Goal: Task Accomplishment & Management: Complete application form

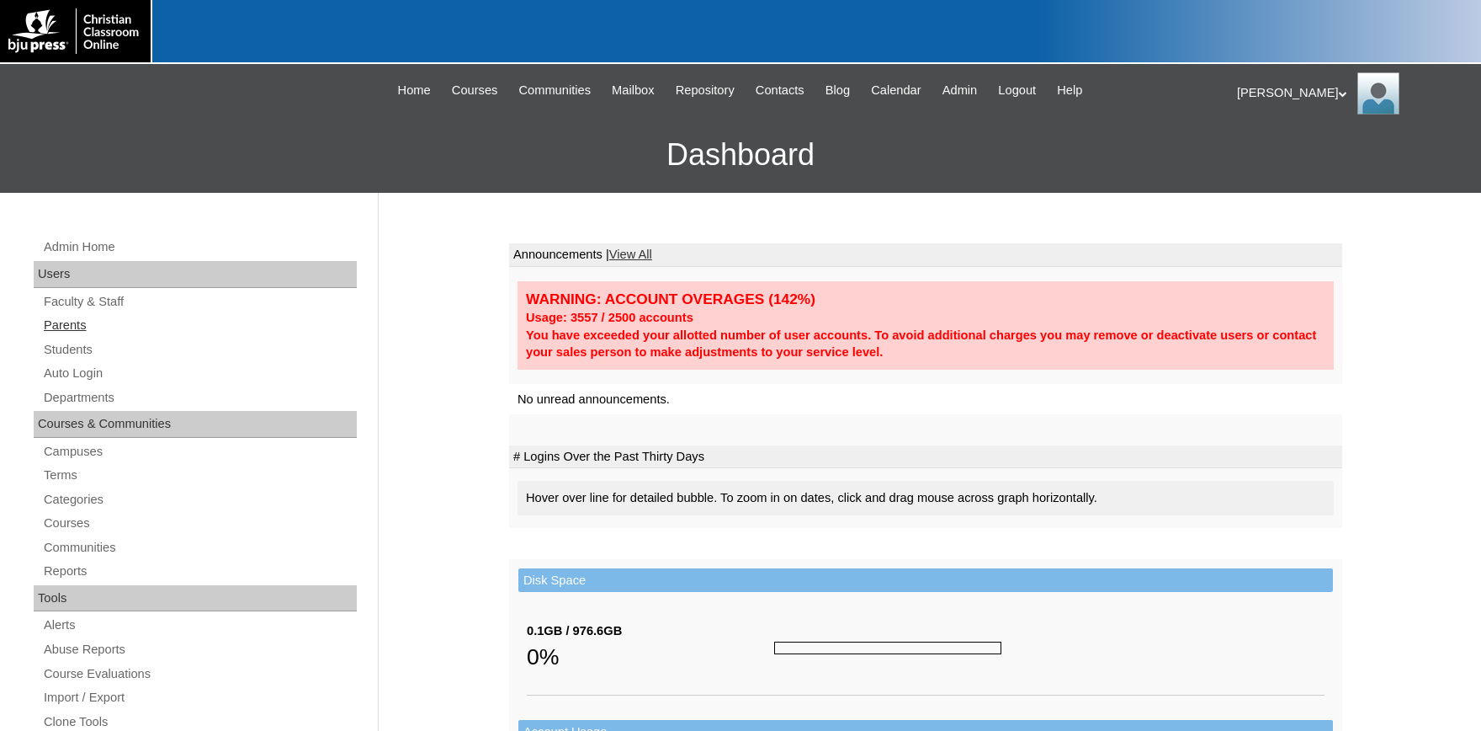
click at [61, 322] on link "Parents" at bounding box center [199, 325] width 315 height 21
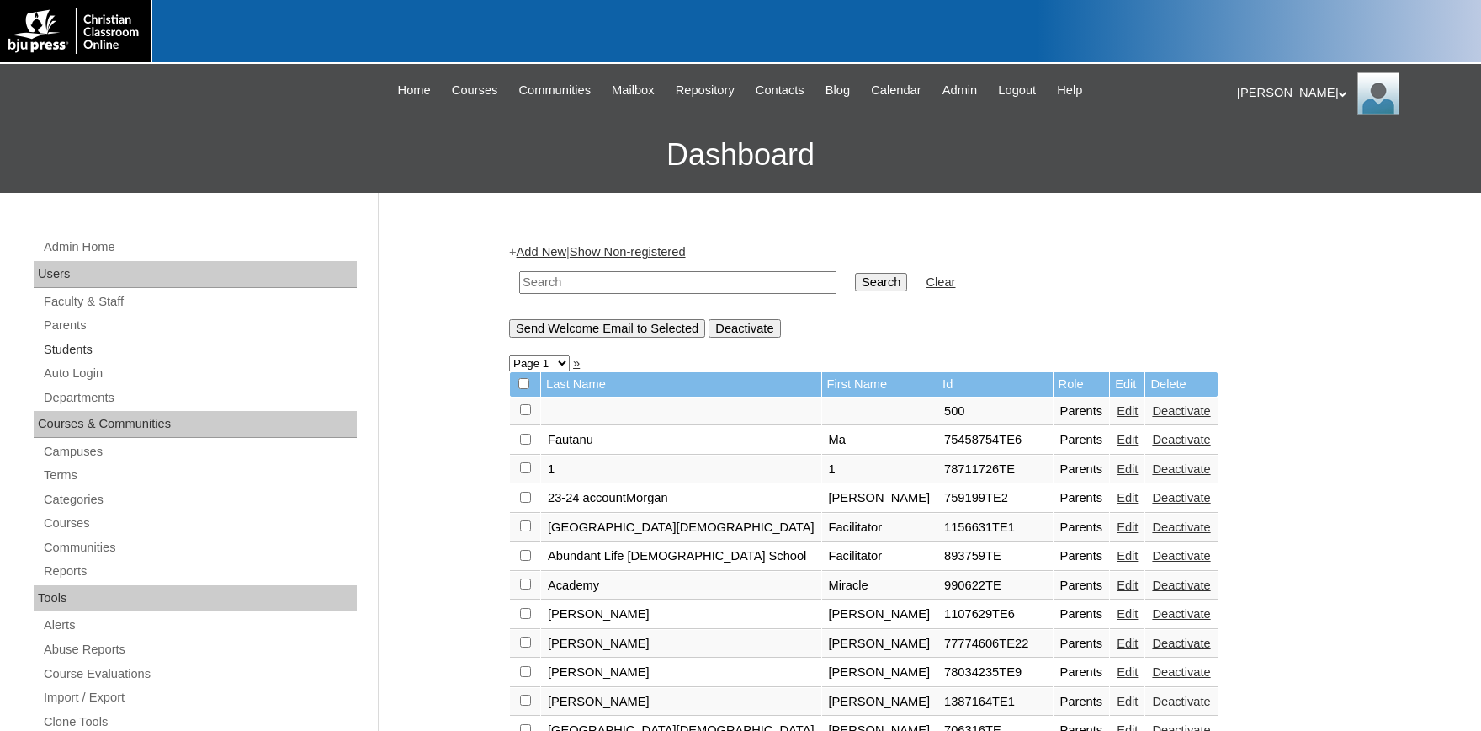
click at [67, 348] on link "Students" at bounding box center [199, 349] width 315 height 21
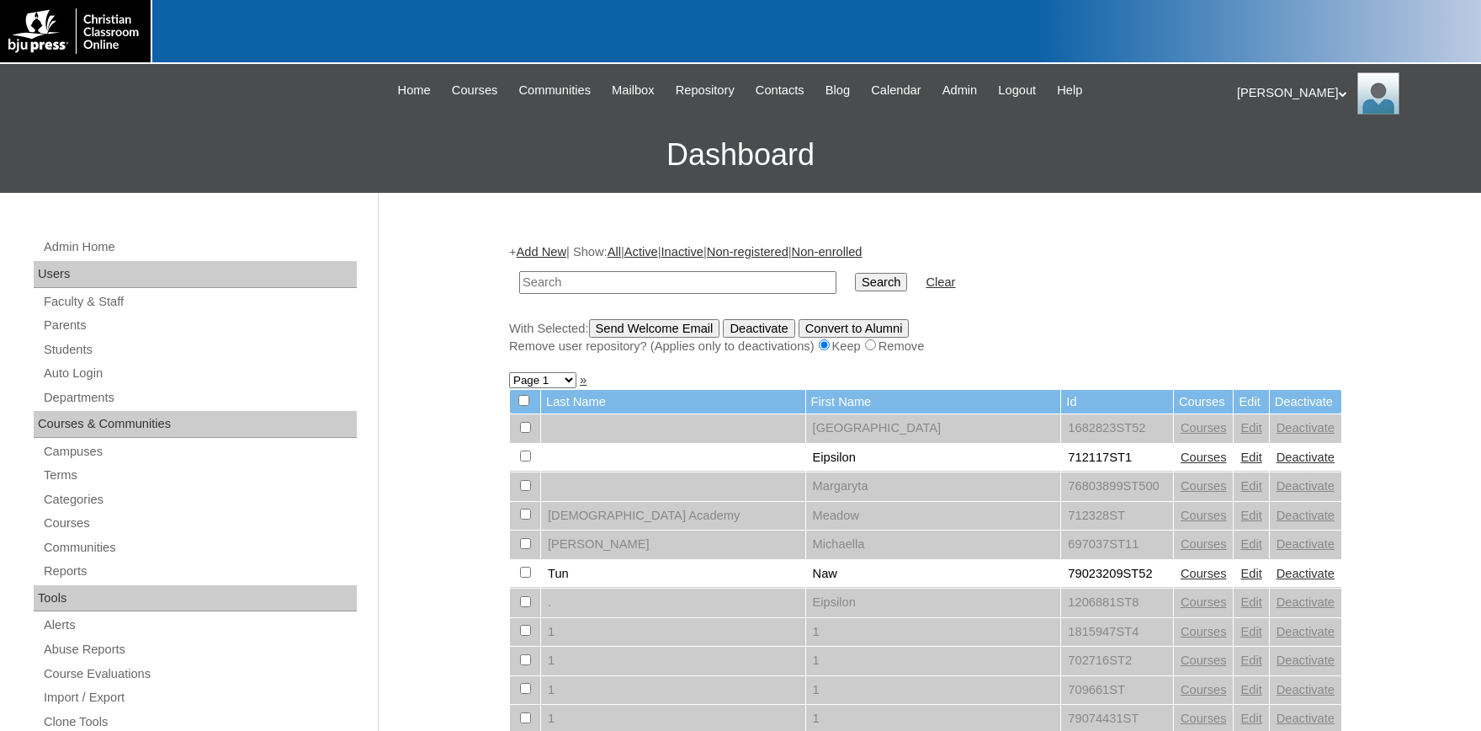
click at [576, 282] on input "text" at bounding box center [677, 282] width 317 height 23
type input "parfait"
click at [855, 273] on input "Search" at bounding box center [881, 282] width 52 height 19
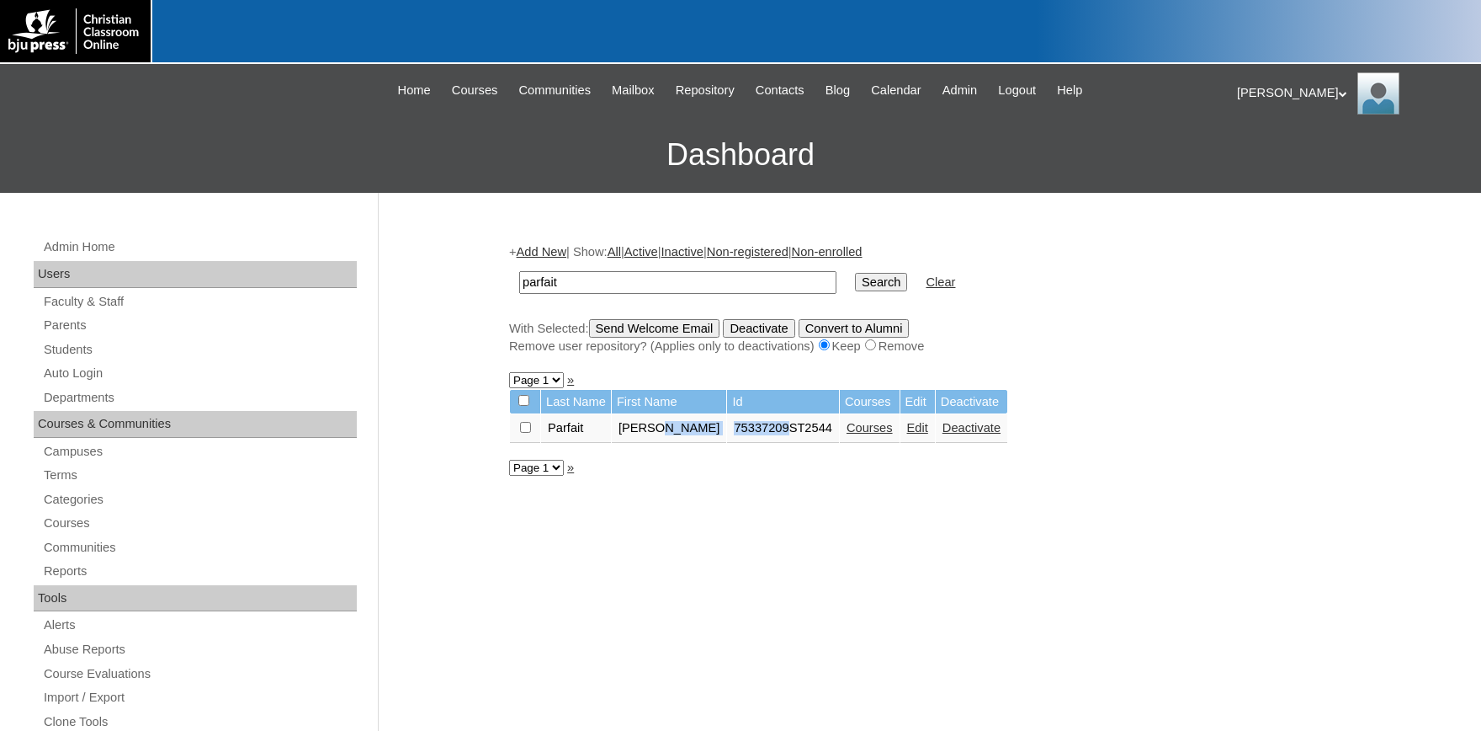
drag, startPoint x: 751, startPoint y: 439, endPoint x: 723, endPoint y: 441, distance: 27.9
click at [681, 438] on tr "Parfait Landon 75337209ST2544 Courses Edit Deactivate" at bounding box center [758, 428] width 497 height 29
copy tr "75337209"
drag, startPoint x: 493, startPoint y: 264, endPoint x: 522, endPoint y: 275, distance: 30.6
click at [519, 271] on input "parfait" at bounding box center [677, 282] width 317 height 23
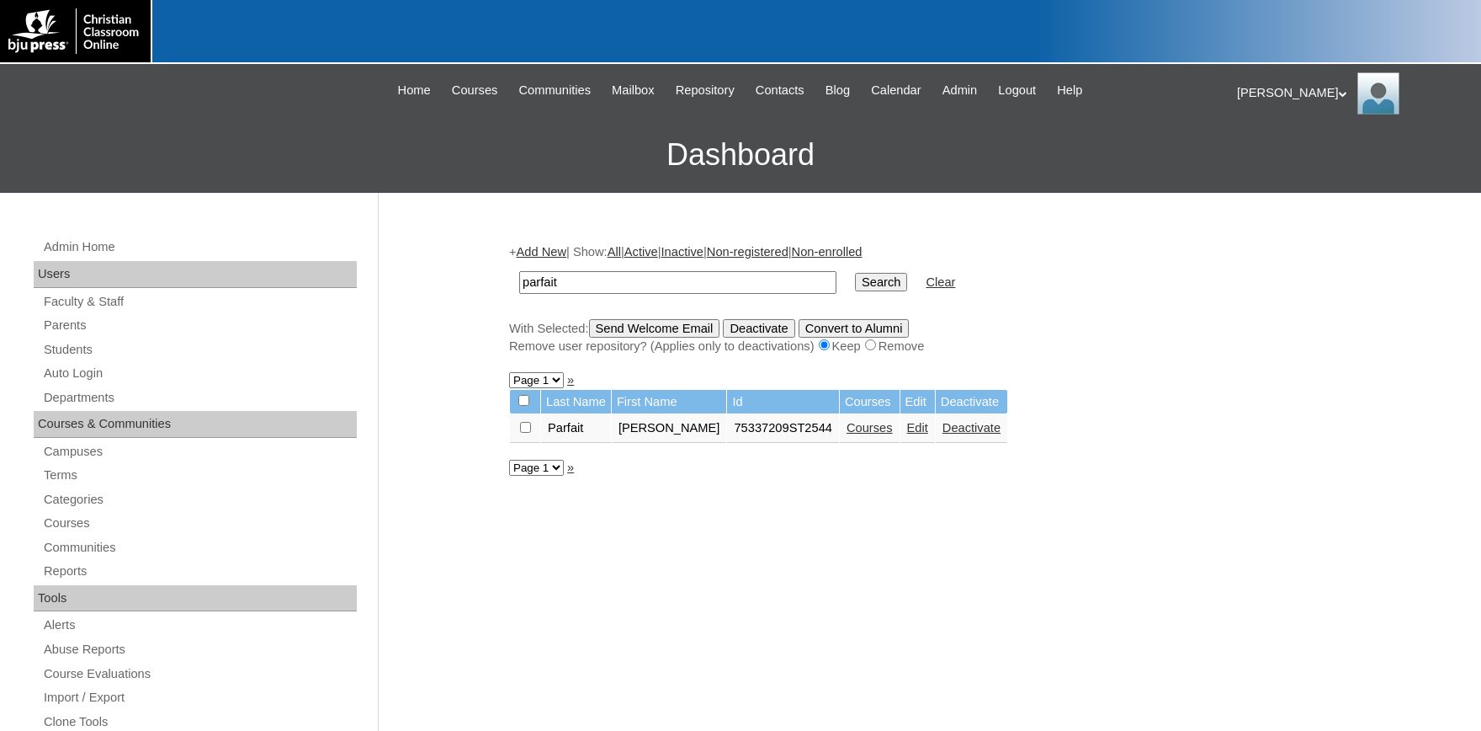
paste input "75337209"
drag, startPoint x: 550, startPoint y: 287, endPoint x: 314, endPoint y: 250, distance: 239.4
click at [519, 271] on input "75337209" at bounding box center [677, 282] width 317 height 23
type input "75337209"
click at [855, 273] on input "Search" at bounding box center [881, 282] width 52 height 19
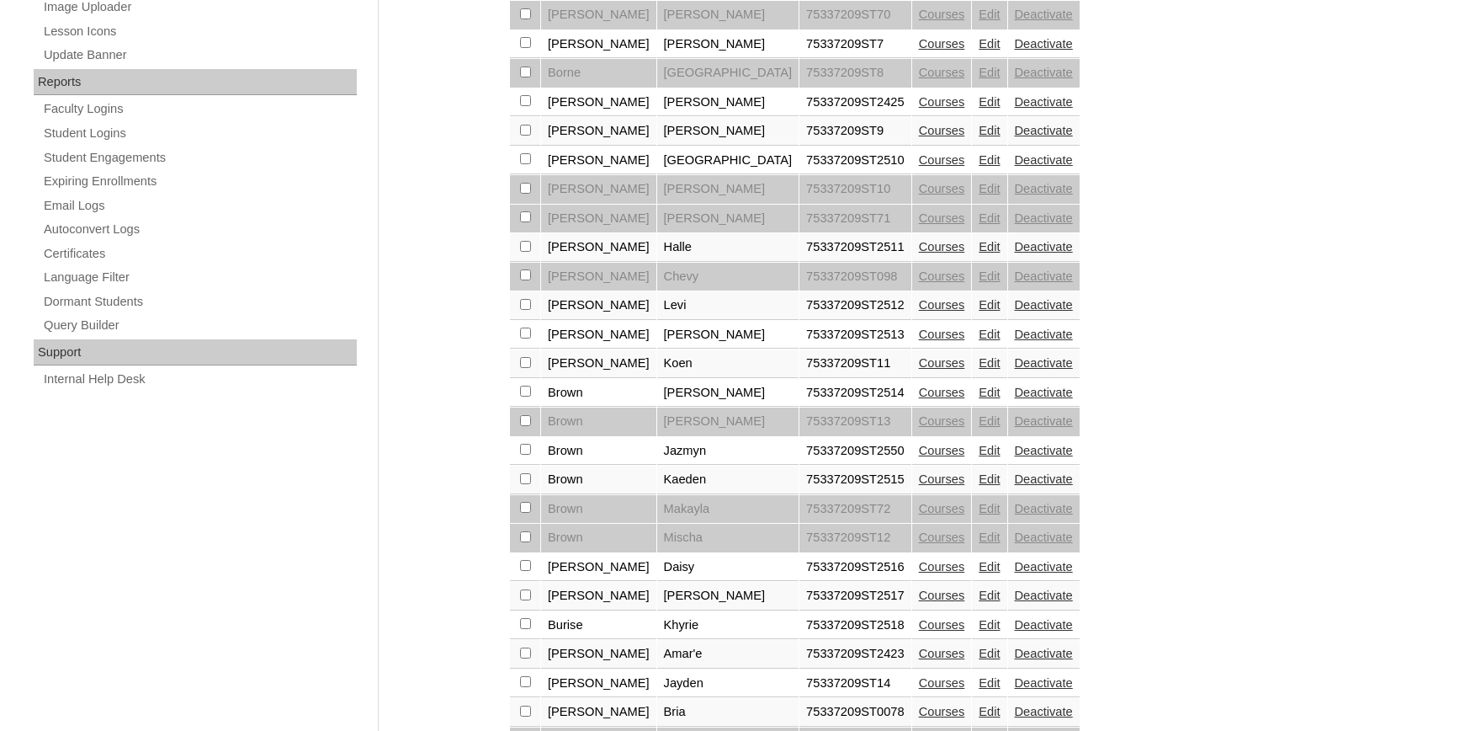
scroll to position [1210, 0]
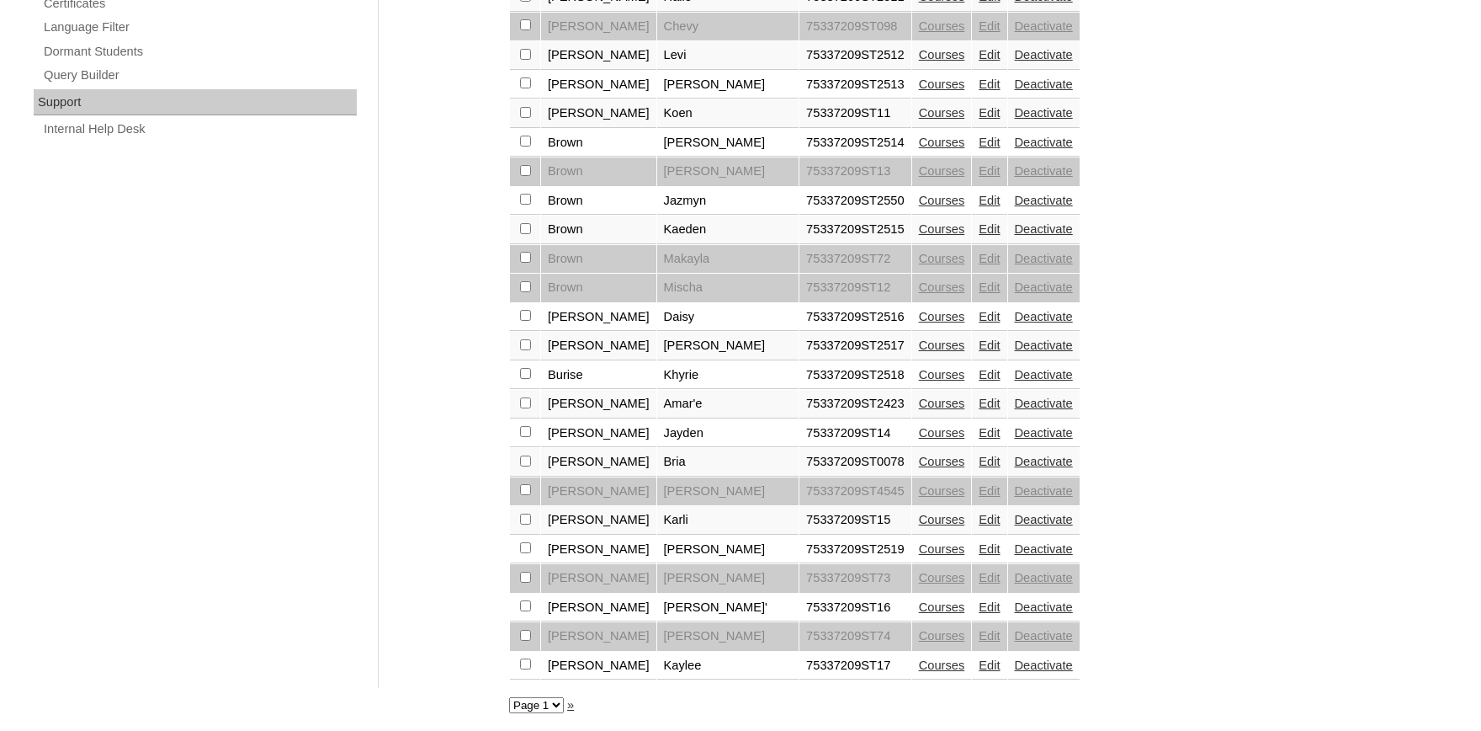
click at [509, 697] on select "Page 1 Page 2 Page 3 Page 4 Page 5" at bounding box center [536, 705] width 55 height 16
select select "admin_students.php?q=75337209&submit=Search&page=2"
click option "Page 2" at bounding box center [0, 0] width 0 height 0
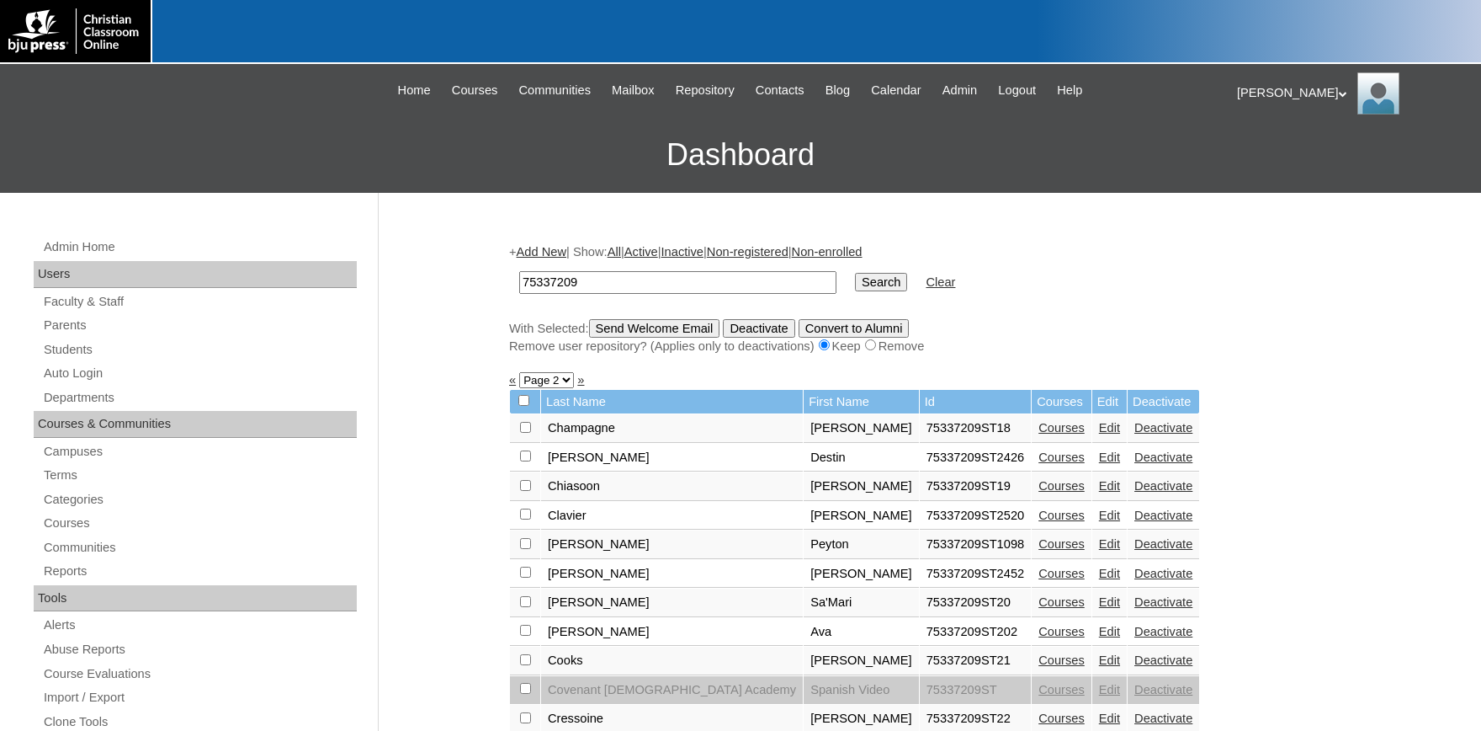
click at [519, 372] on select "Page 1 Page 2 Page 3 Page 4 Page 5" at bounding box center [546, 380] width 55 height 16
select select "admin_students.php?q=75337209&submit=Search&page=1"
click option "Page 1" at bounding box center [0, 0] width 0 height 0
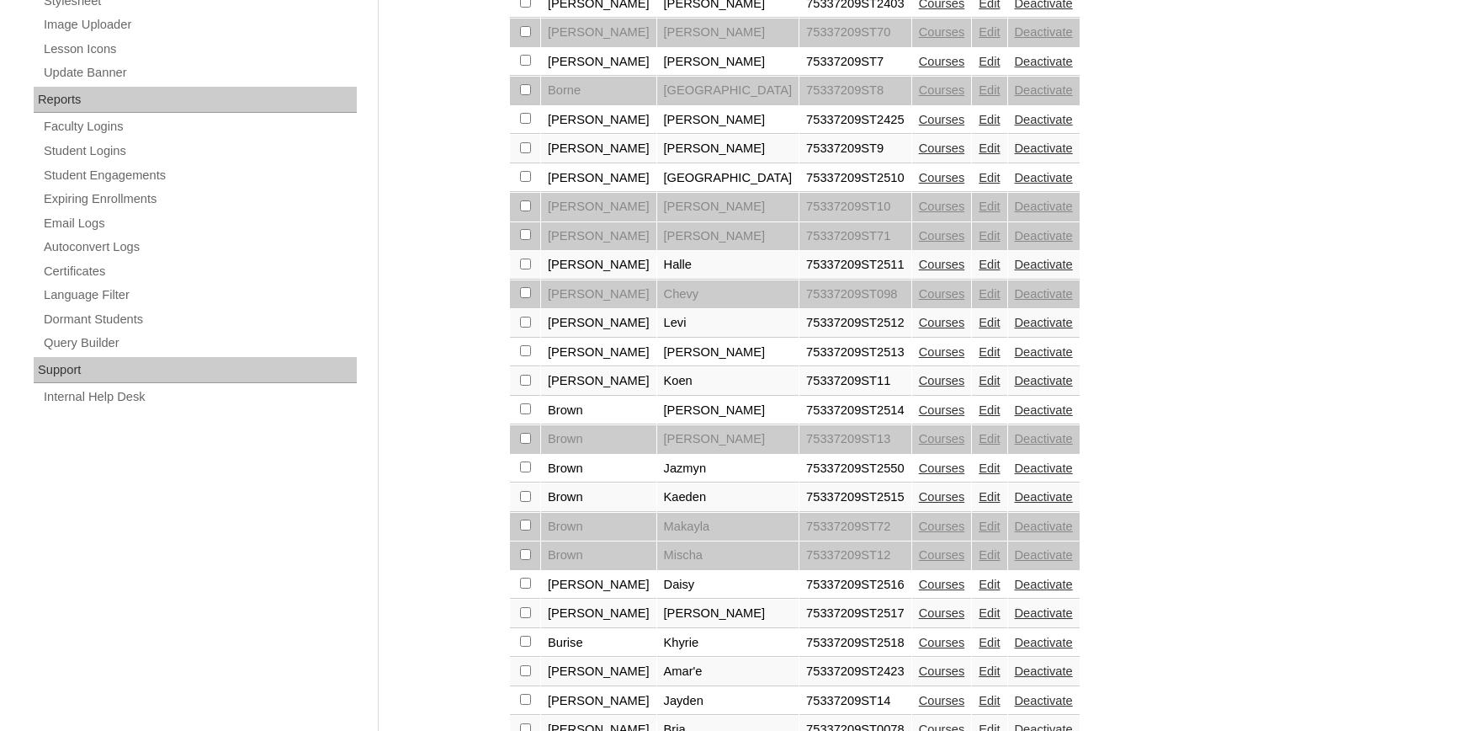
scroll to position [926, 0]
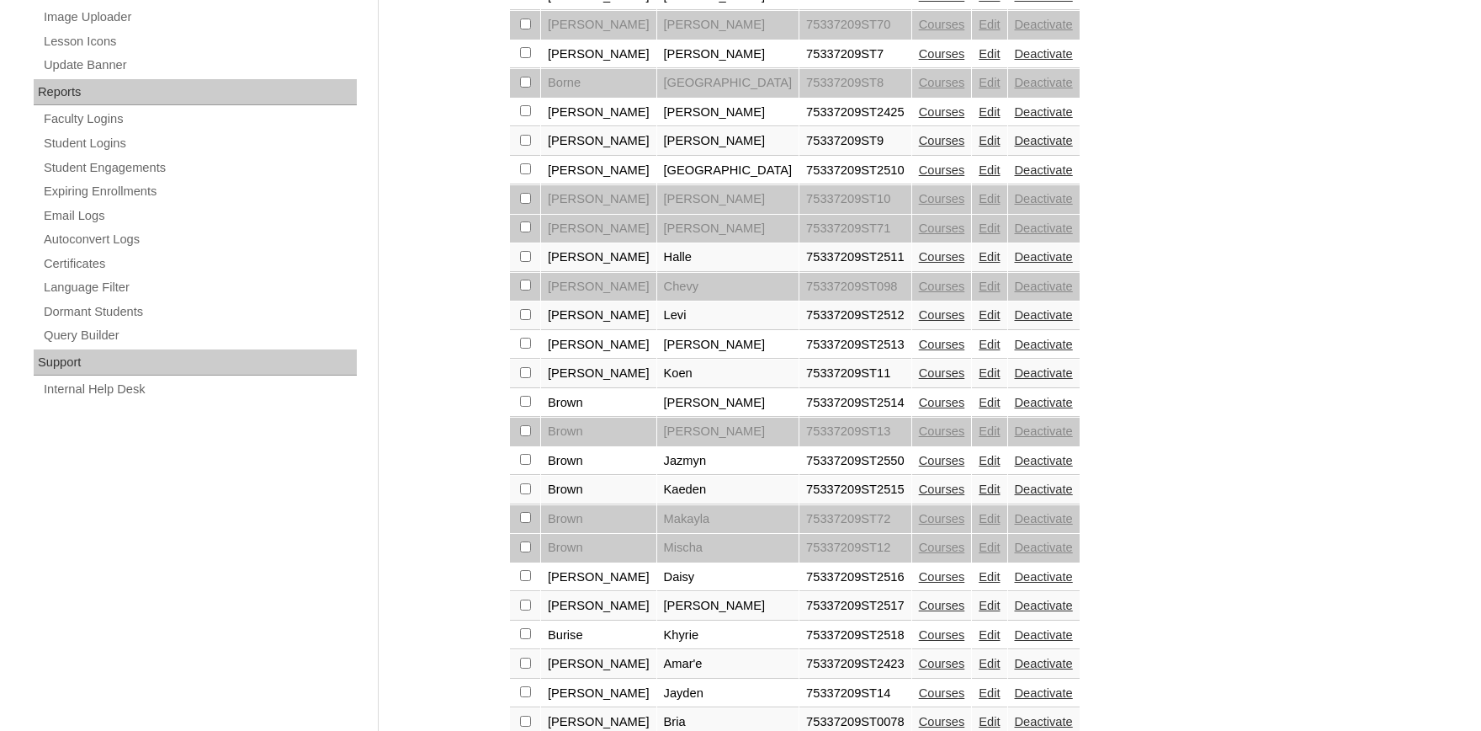
click at [979, 322] on link "Edit" at bounding box center [989, 314] width 21 height 13
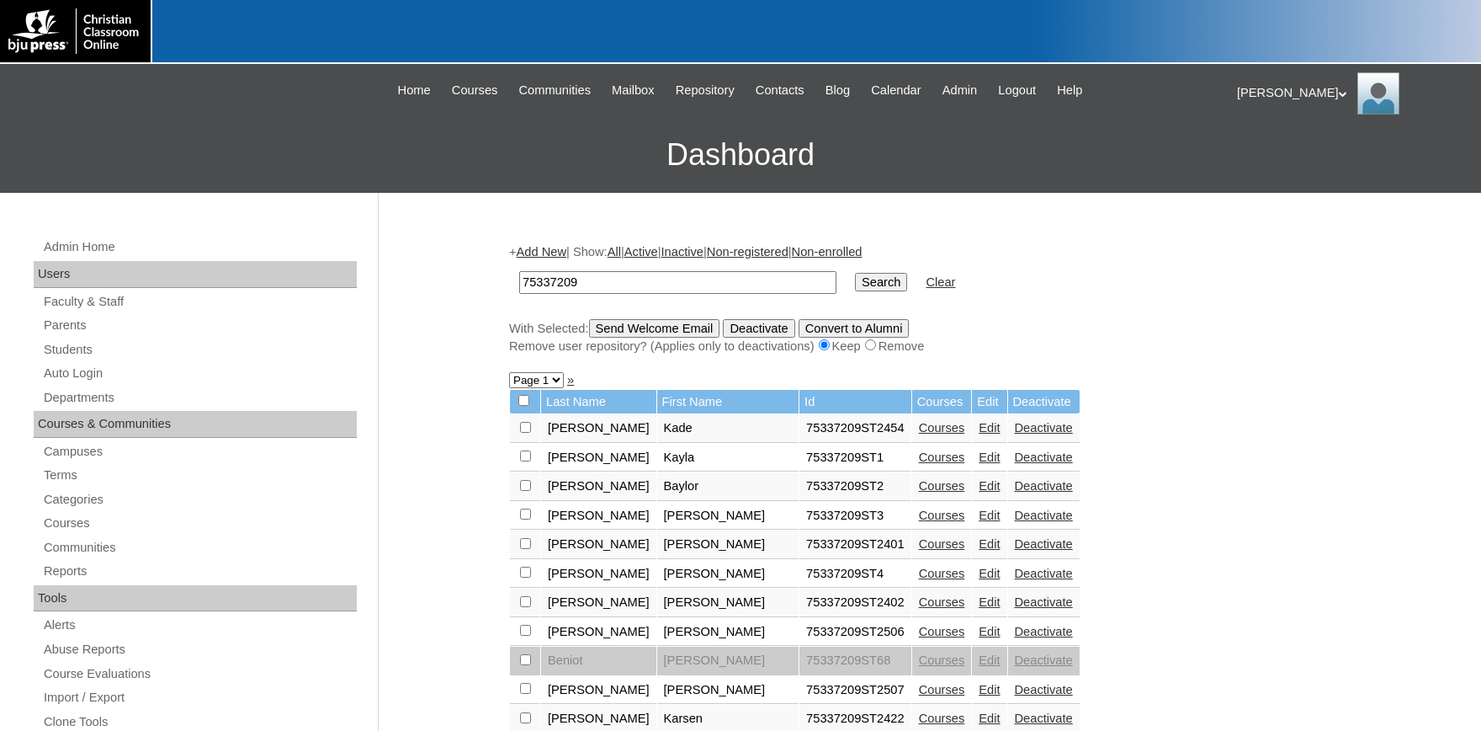
click at [611, 283] on input "75337209" at bounding box center [677, 282] width 317 height 23
click at [563, 252] on link "Add New" at bounding box center [542, 251] width 50 height 13
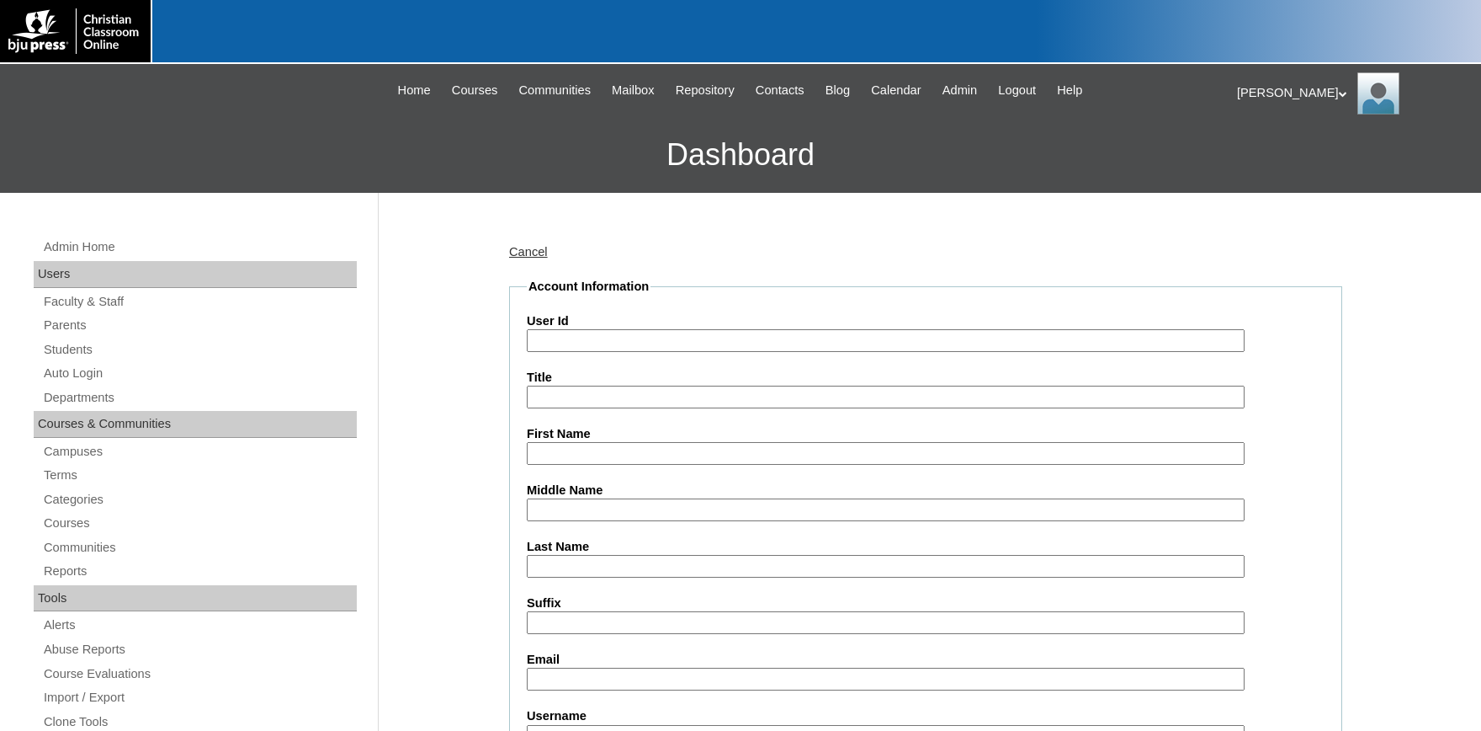
click at [597, 336] on input "User Id" at bounding box center [886, 340] width 718 height 23
click at [636, 340] on input "75337209ST2550" at bounding box center [886, 340] width 718 height 23
type input "75337209ST2555"
click at [616, 451] on input "First Name" at bounding box center [886, 453] width 718 height 23
type input "Caitlin"
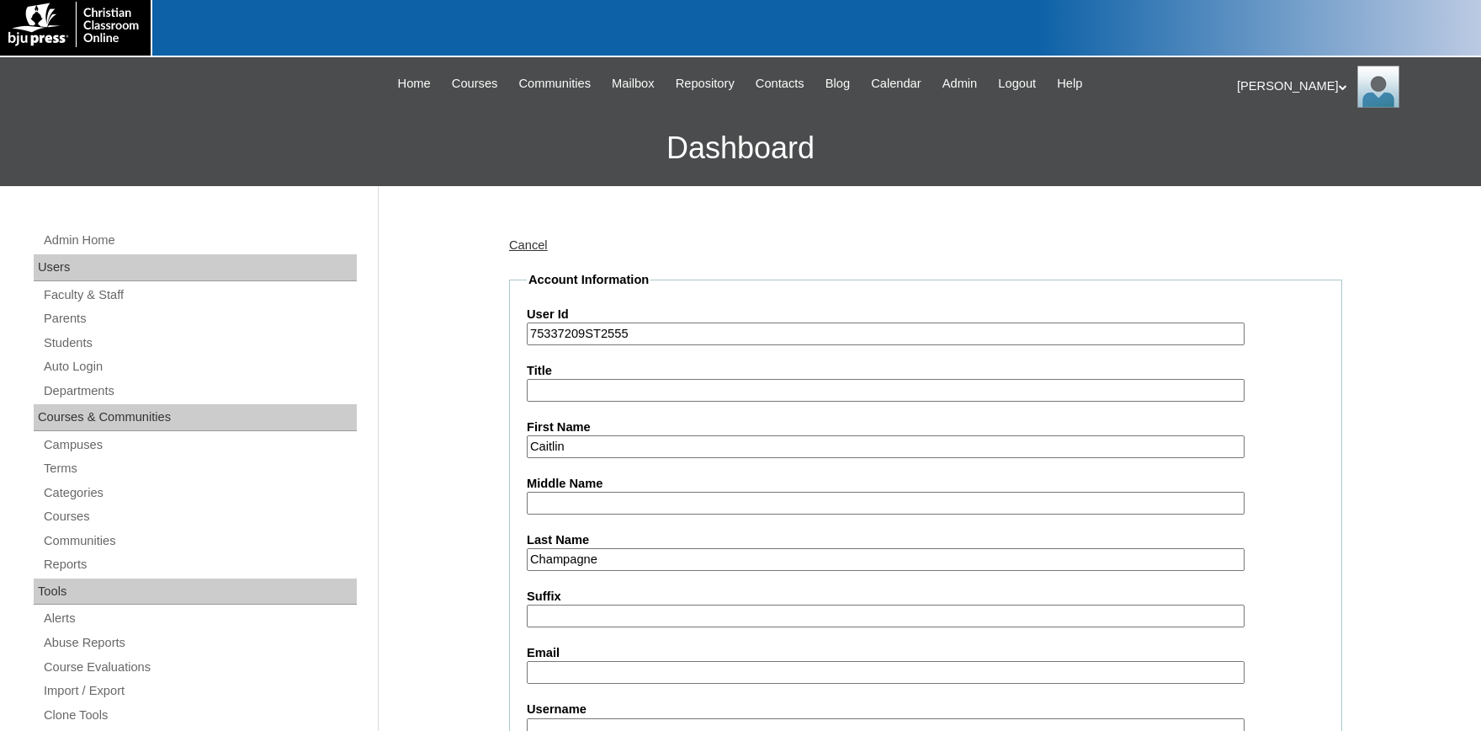
scroll to position [185, 0]
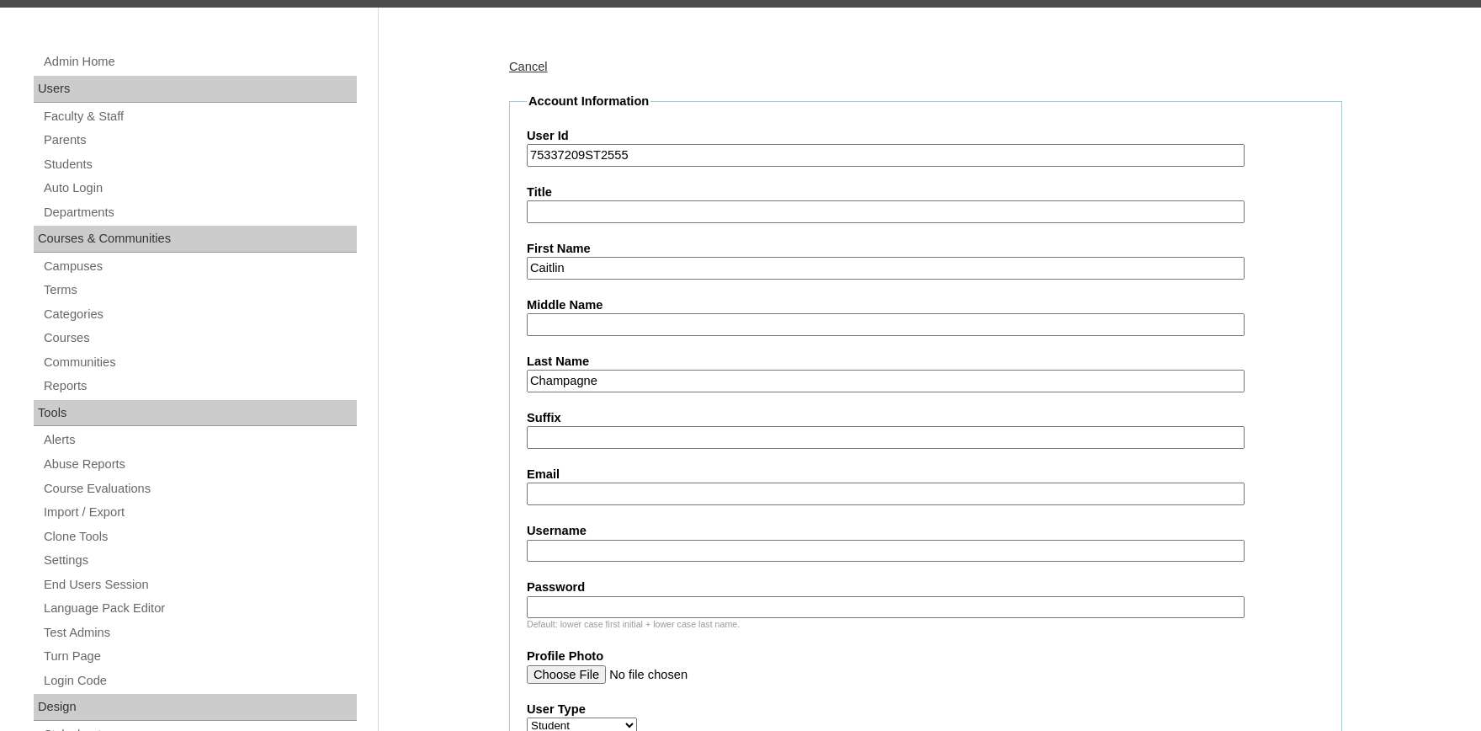
type input "Champagne"
click at [605, 547] on input "Username" at bounding box center [886, 551] width 718 height 23
type input "CChampagne"
click at [732, 597] on input "Password" at bounding box center [886, 607] width 718 height 23
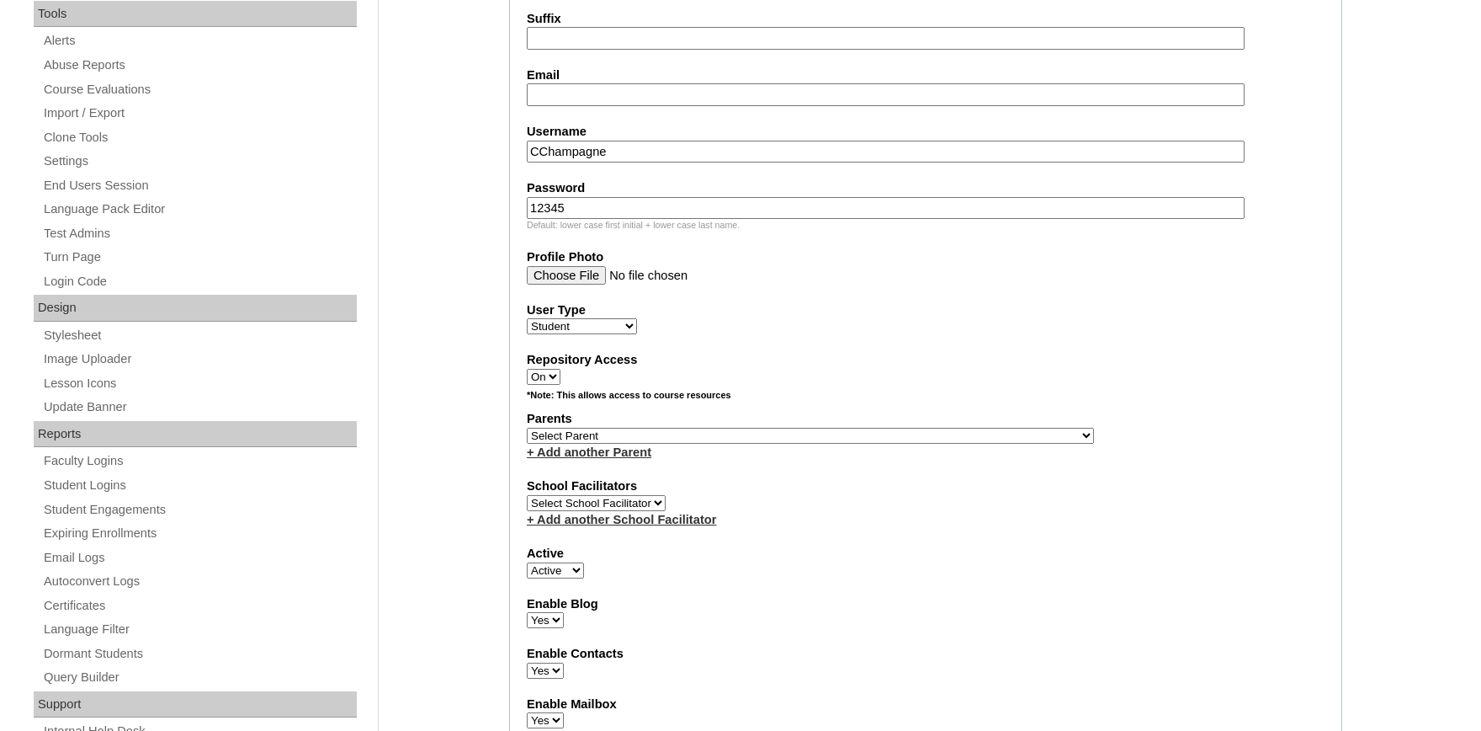
scroll to position [648, 0]
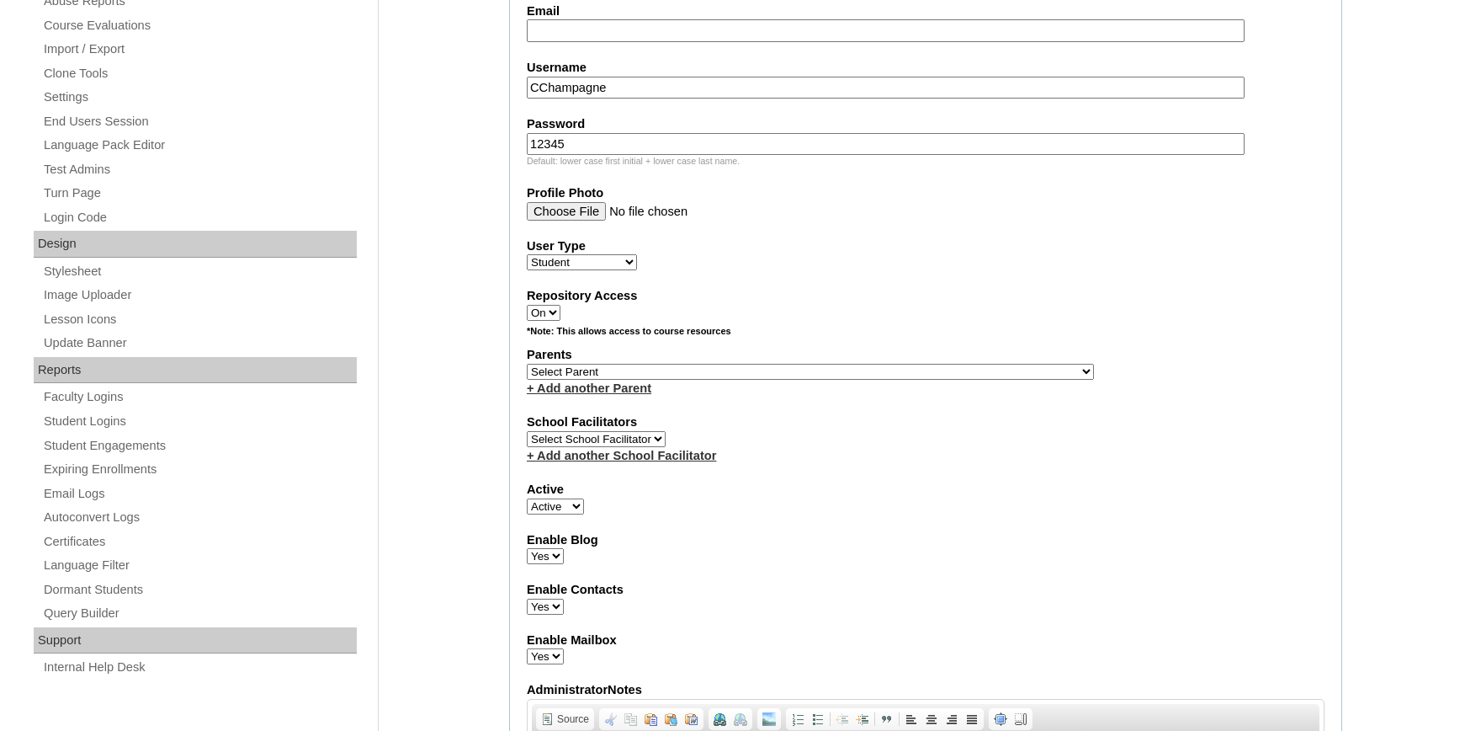
type input "12345"
select select "32855"
click option "Nixon, Jamal" at bounding box center [0, 0] width 0 height 0
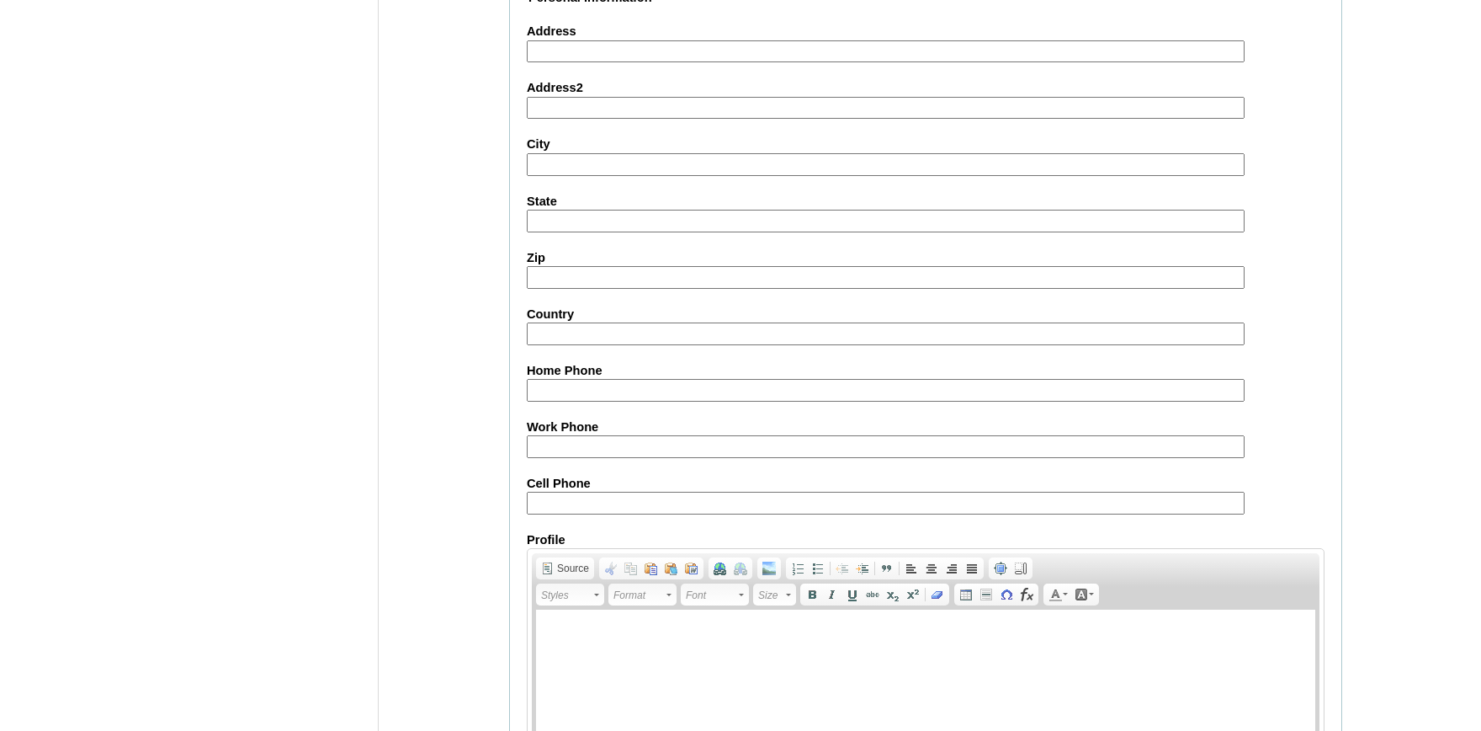
scroll to position [1849, 0]
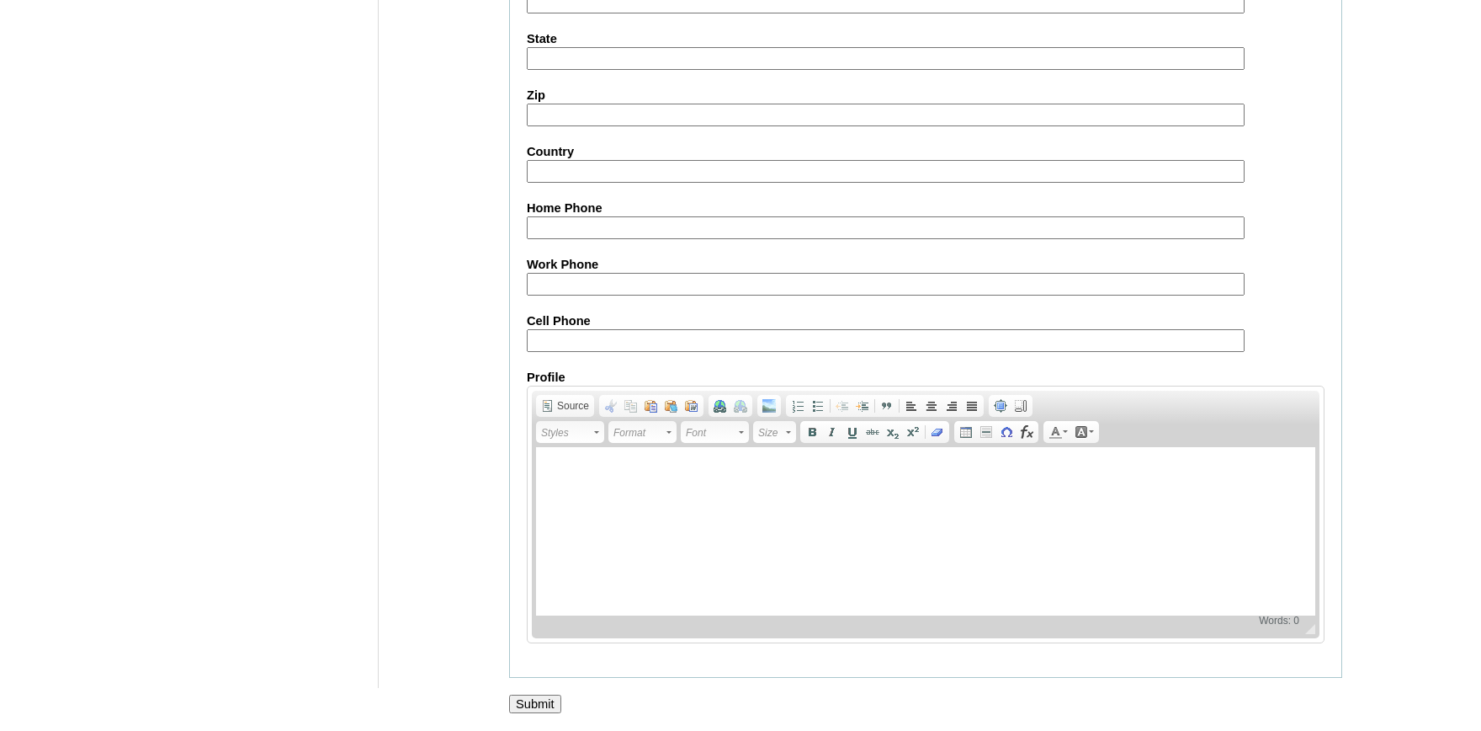
click at [524, 698] on input "Submit" at bounding box center [535, 703] width 52 height 19
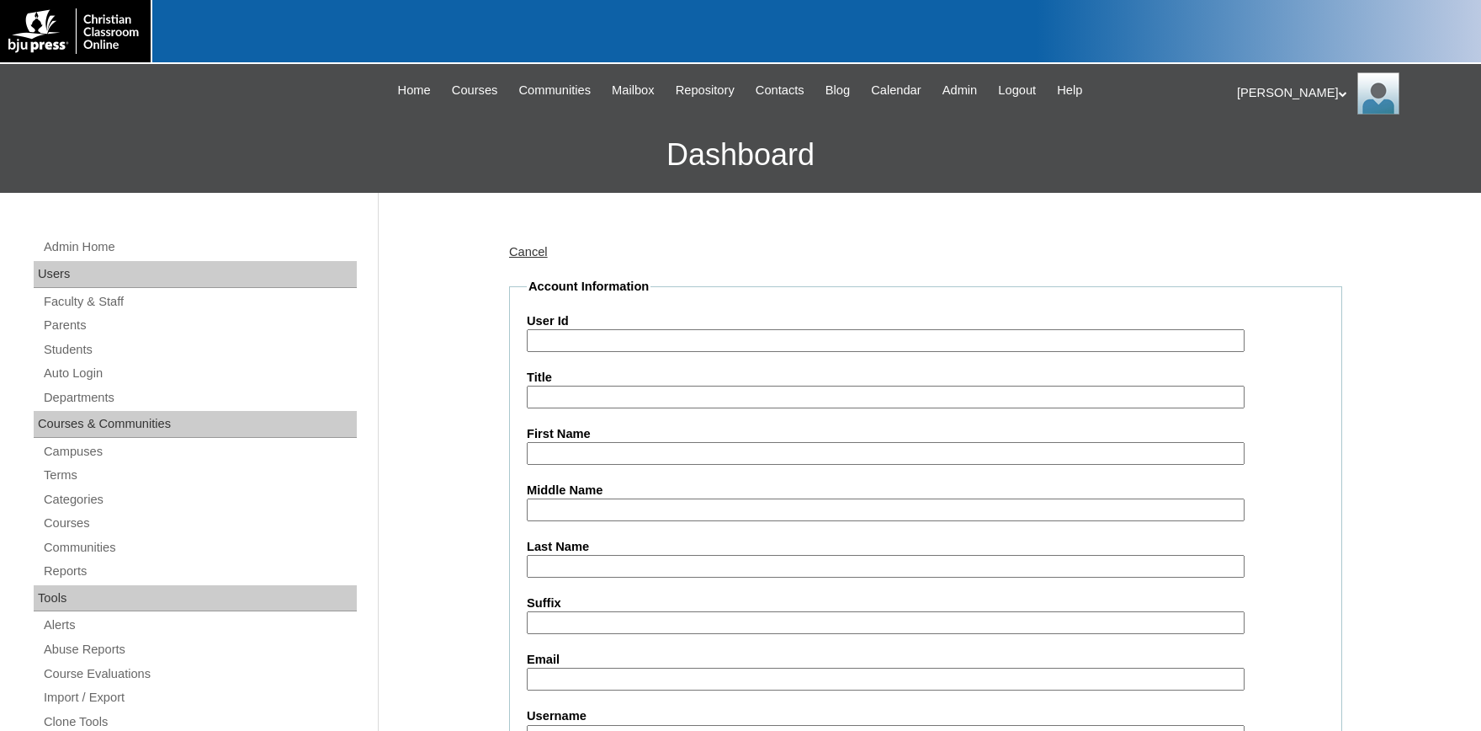
click at [572, 333] on input "User Id" at bounding box center [886, 340] width 718 height 23
click at [661, 342] on input "75337209ST2555" at bounding box center [886, 340] width 718 height 23
type input "75337209ST2665"
click at [662, 457] on input "First Name" at bounding box center [886, 453] width 718 height 23
type input "C"
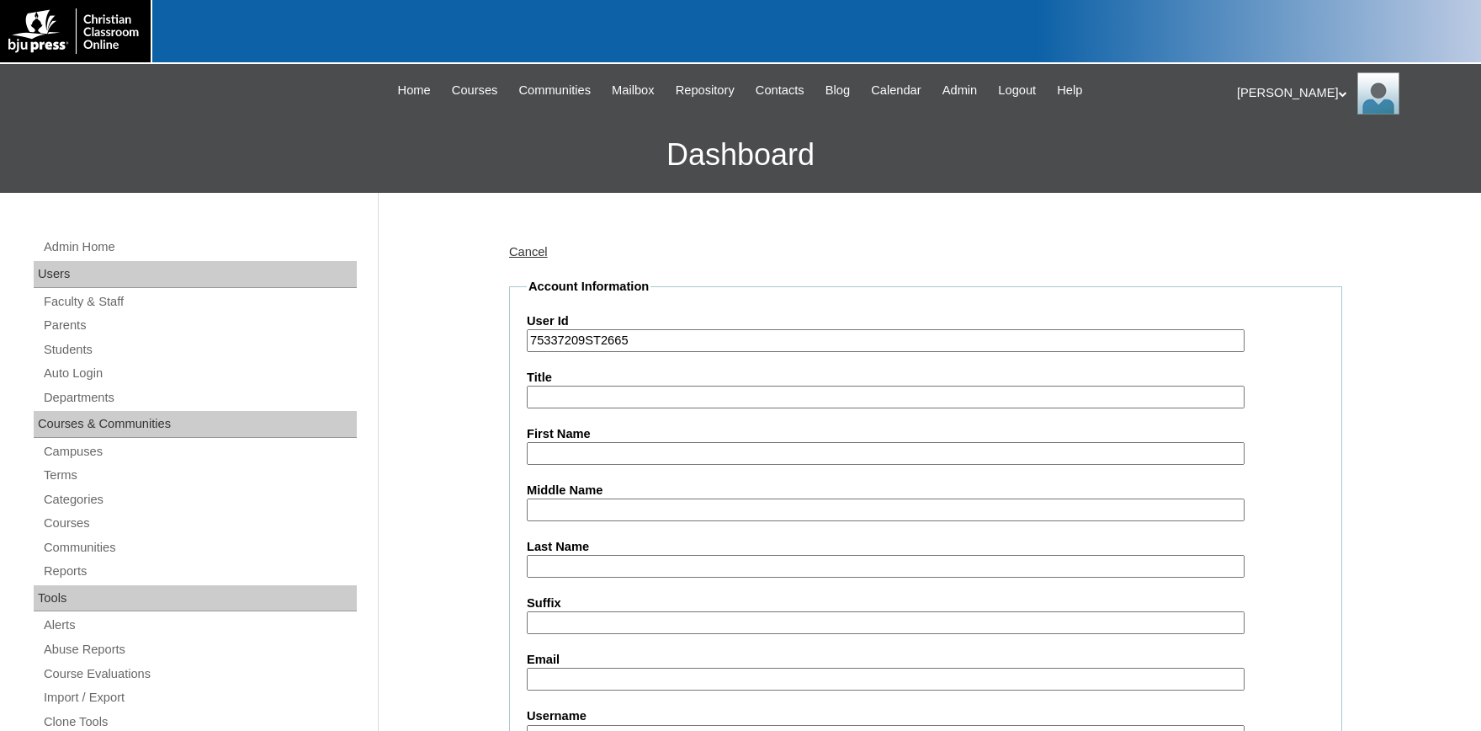
click at [536, 254] on link "Cancel" at bounding box center [528, 251] width 39 height 13
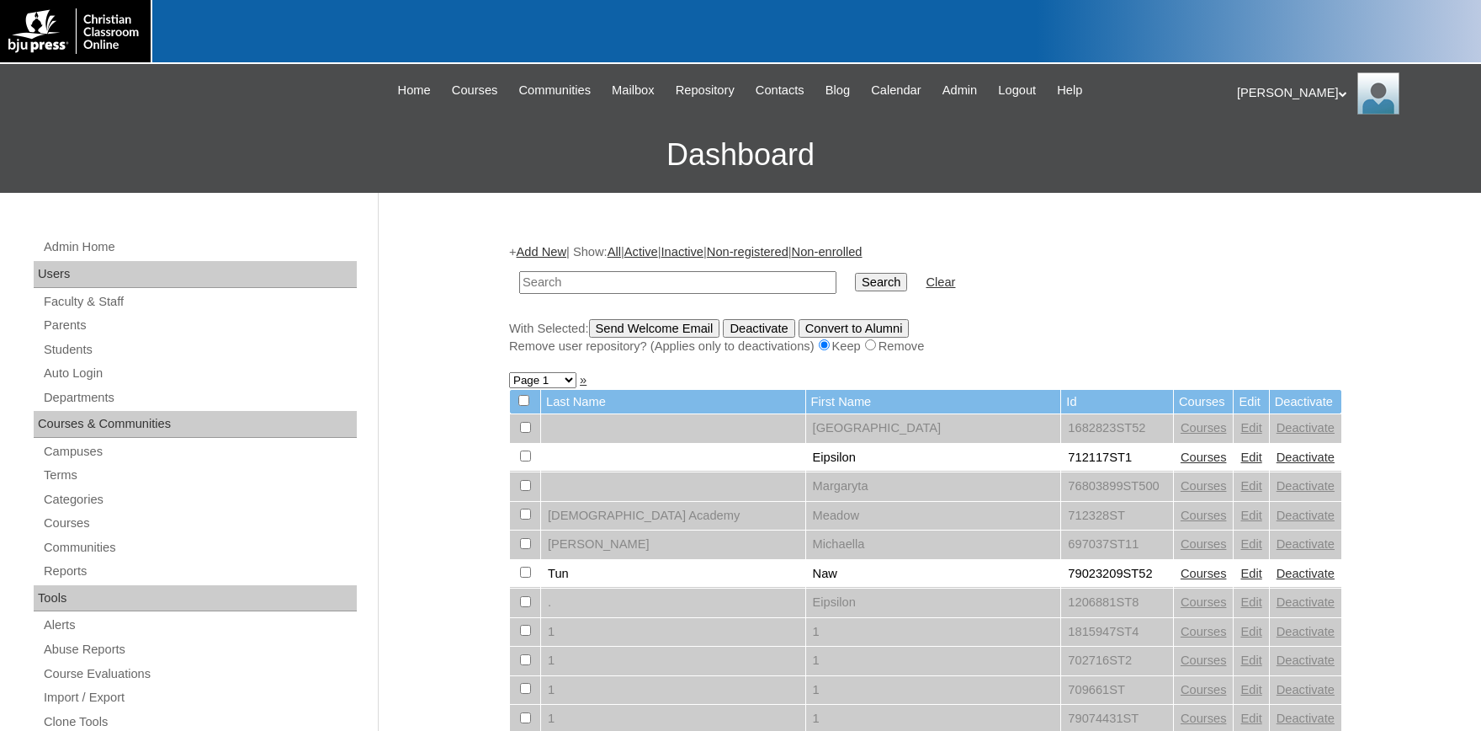
click at [616, 283] on input "text" at bounding box center [677, 282] width 317 height 23
click at [613, 284] on input "75337209" at bounding box center [677, 282] width 317 height 23
type input "75337209ST2565"
click at [855, 273] on input "Search" at bounding box center [881, 282] width 52 height 19
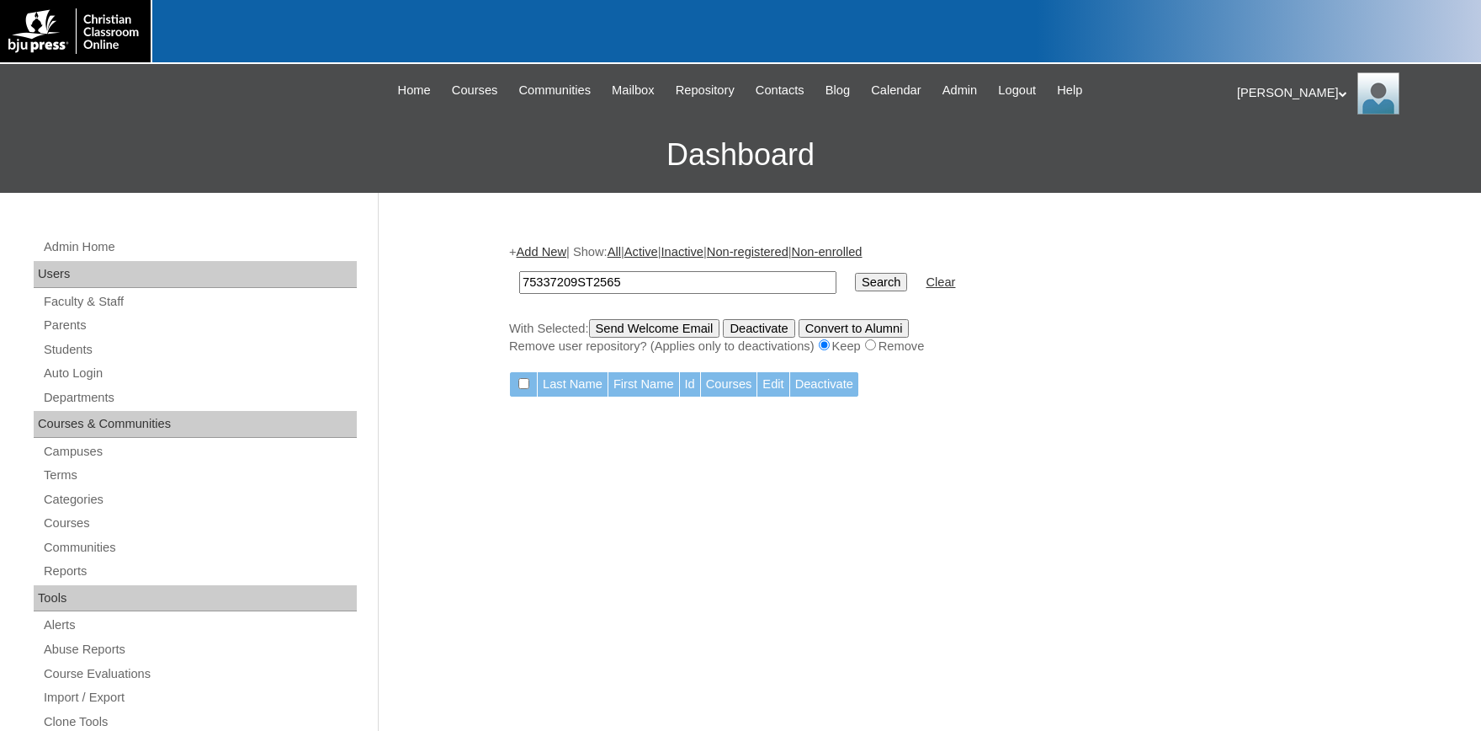
drag, startPoint x: 488, startPoint y: 275, endPoint x: 500, endPoint y: 281, distance: 13.2
click at [519, 274] on input "75337209ST2565" at bounding box center [677, 282] width 317 height 23
click at [710, 292] on input "75337209ST2565" at bounding box center [677, 282] width 317 height 23
drag, startPoint x: 654, startPoint y: 287, endPoint x: 450, endPoint y: 278, distance: 203.9
click at [519, 278] on input "75337209ST2565" at bounding box center [677, 282] width 317 height 23
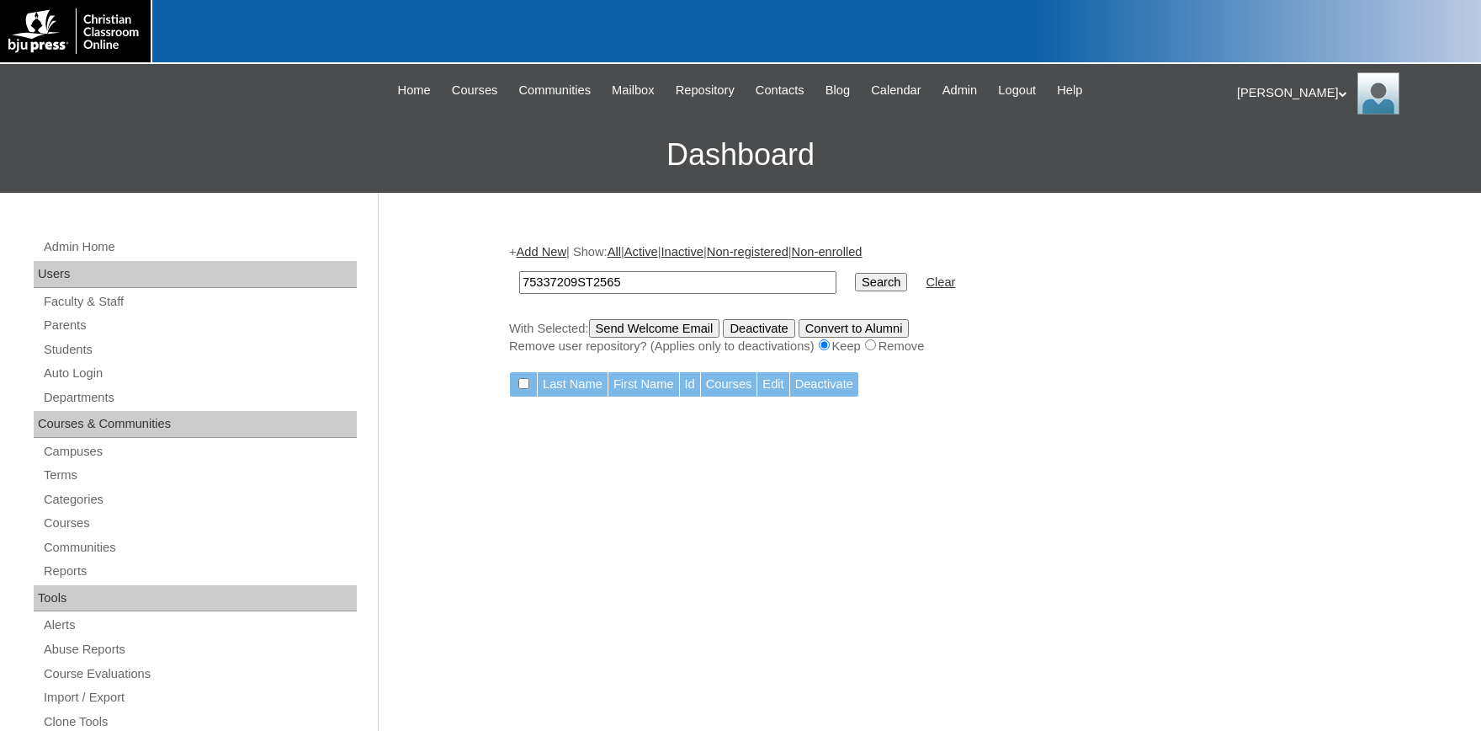
click at [561, 251] on link "Add New" at bounding box center [542, 251] width 50 height 13
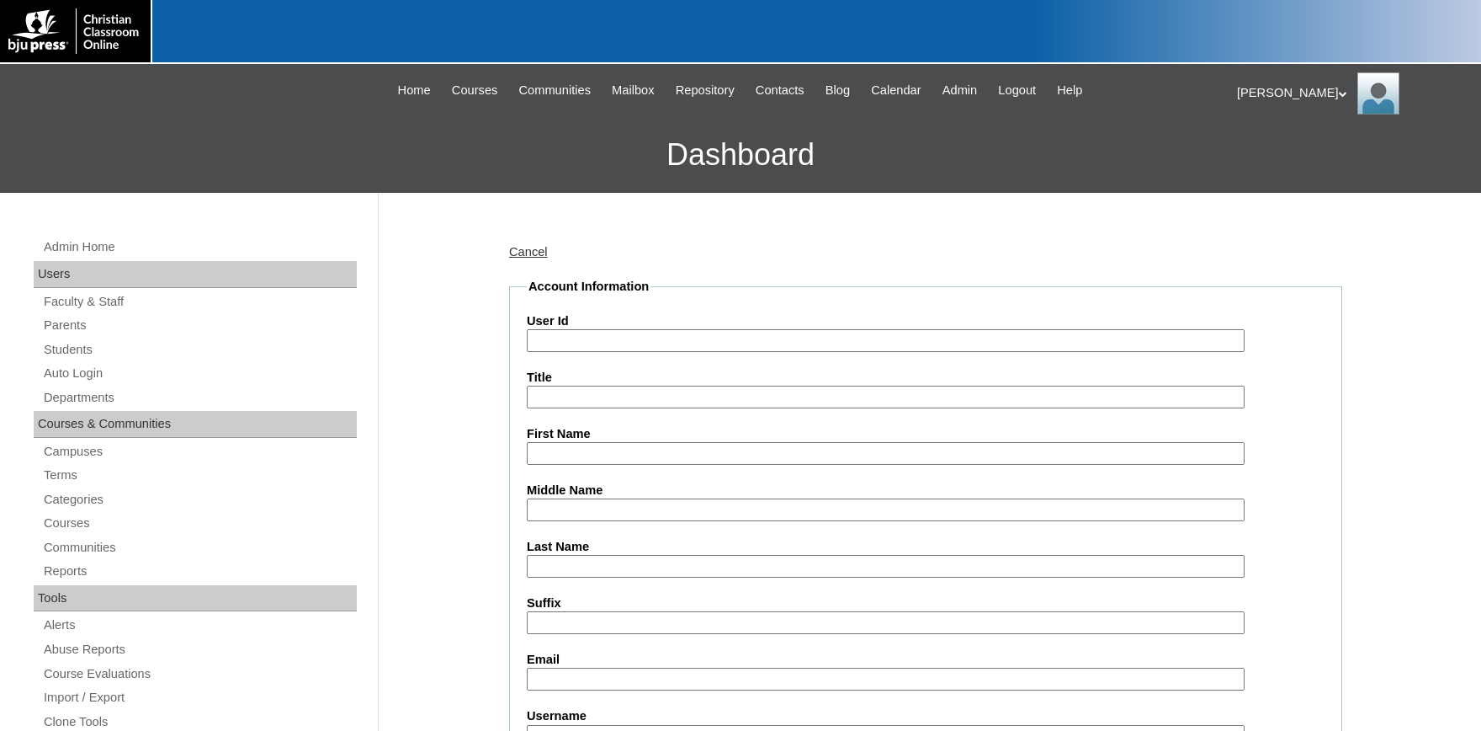
paste input "75337209ST2565"
type input "75337209ST2565"
click at [594, 449] on input "First Name" at bounding box center [886, 453] width 718 height 23
type input "c"
type input "Caitlin"
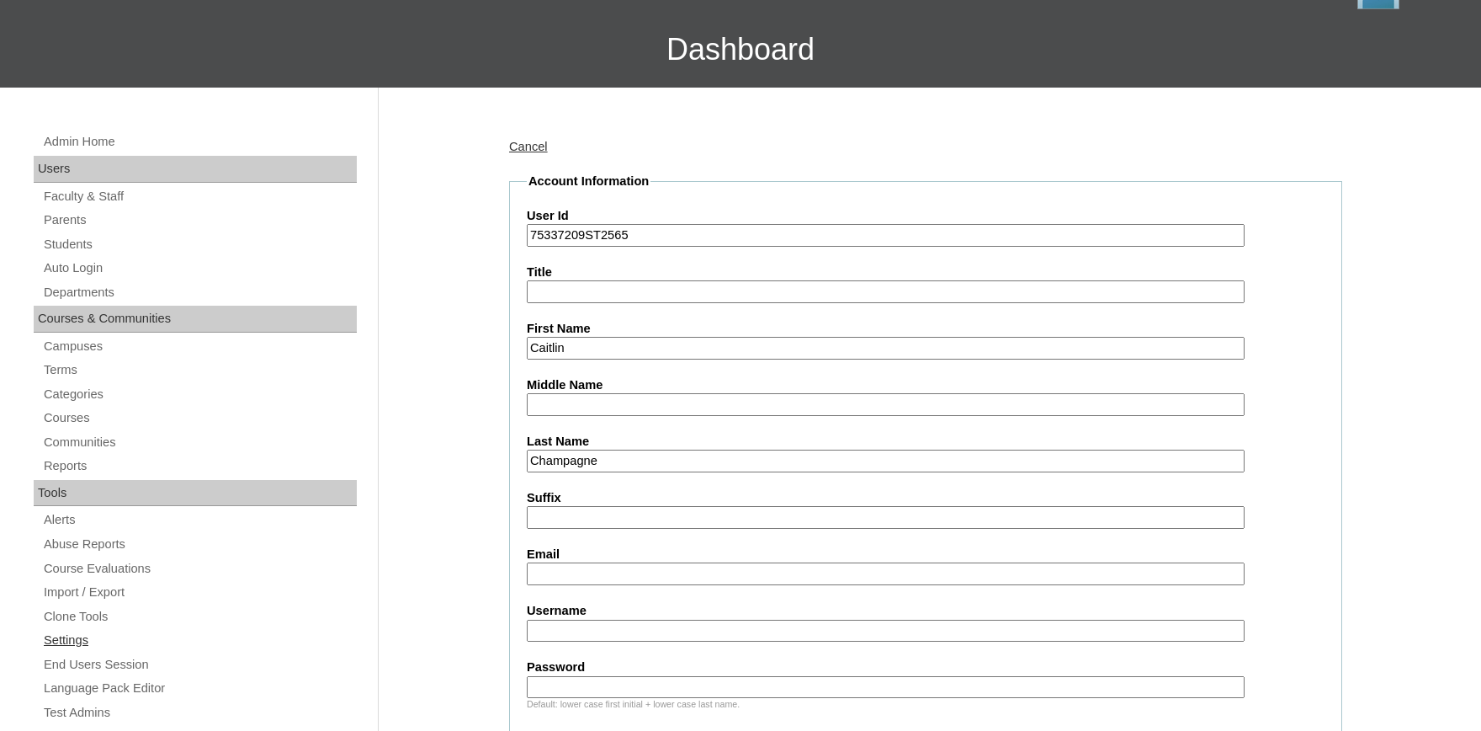
scroll to position [185, 0]
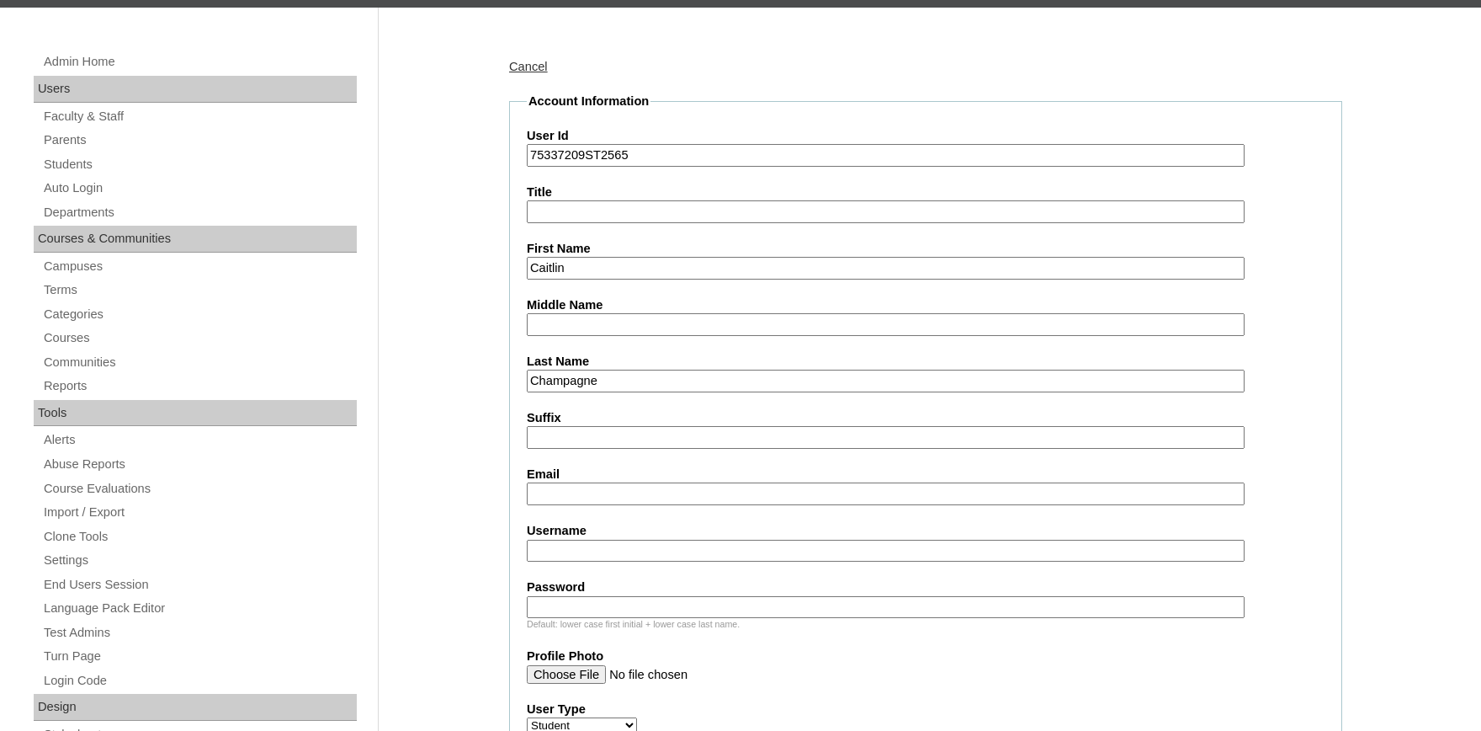
type input "Champagne"
click at [583, 490] on input "Email" at bounding box center [886, 493] width 718 height 23
click at [592, 487] on input "Email" at bounding box center [886, 493] width 718 height 23
paste input "caitlinchampagne@covenantlionshouma.com"
type input "caitlinchampagne@covenantlionshouma.com"
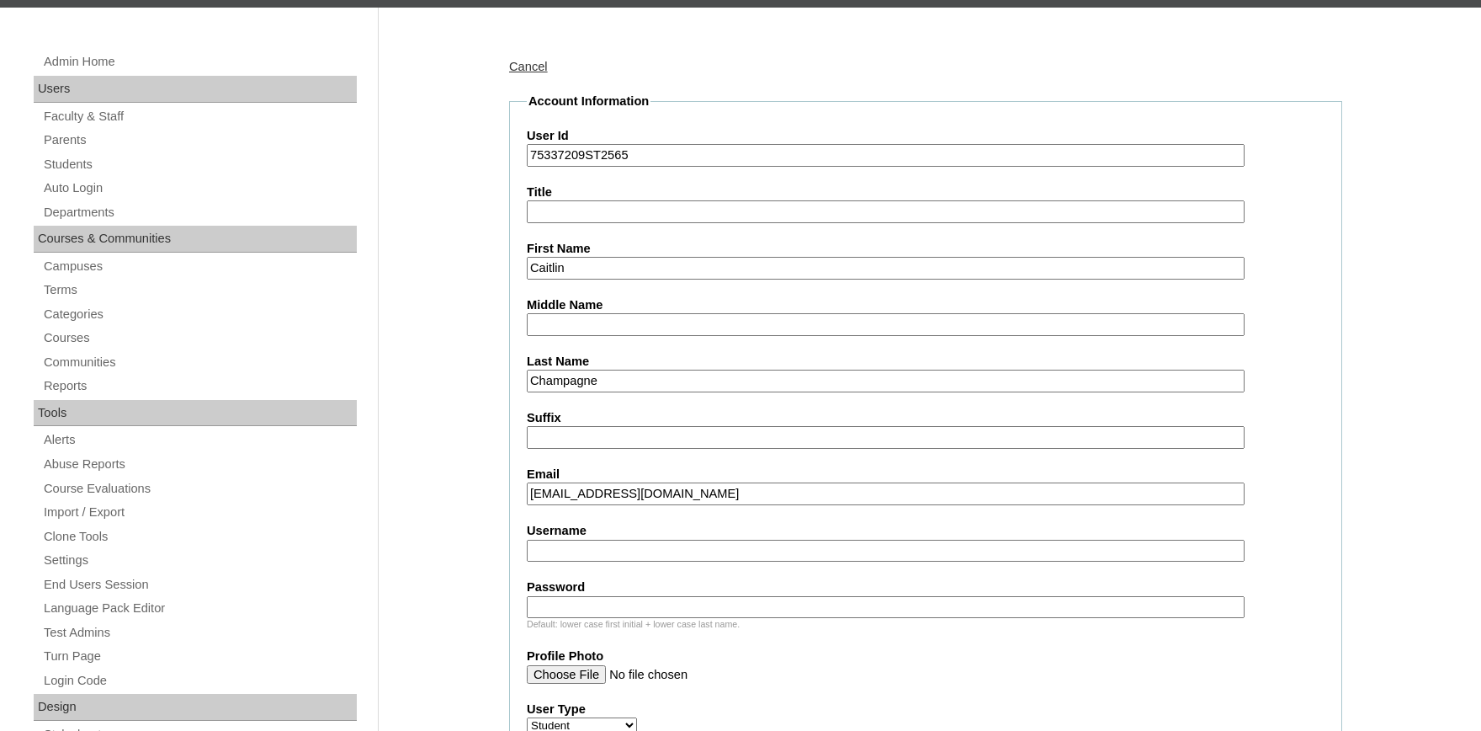
click at [655, 555] on input "Username" at bounding box center [886, 551] width 718 height 23
type input "CChampagne"
click at [598, 603] on input "Password" at bounding box center [886, 607] width 718 height 23
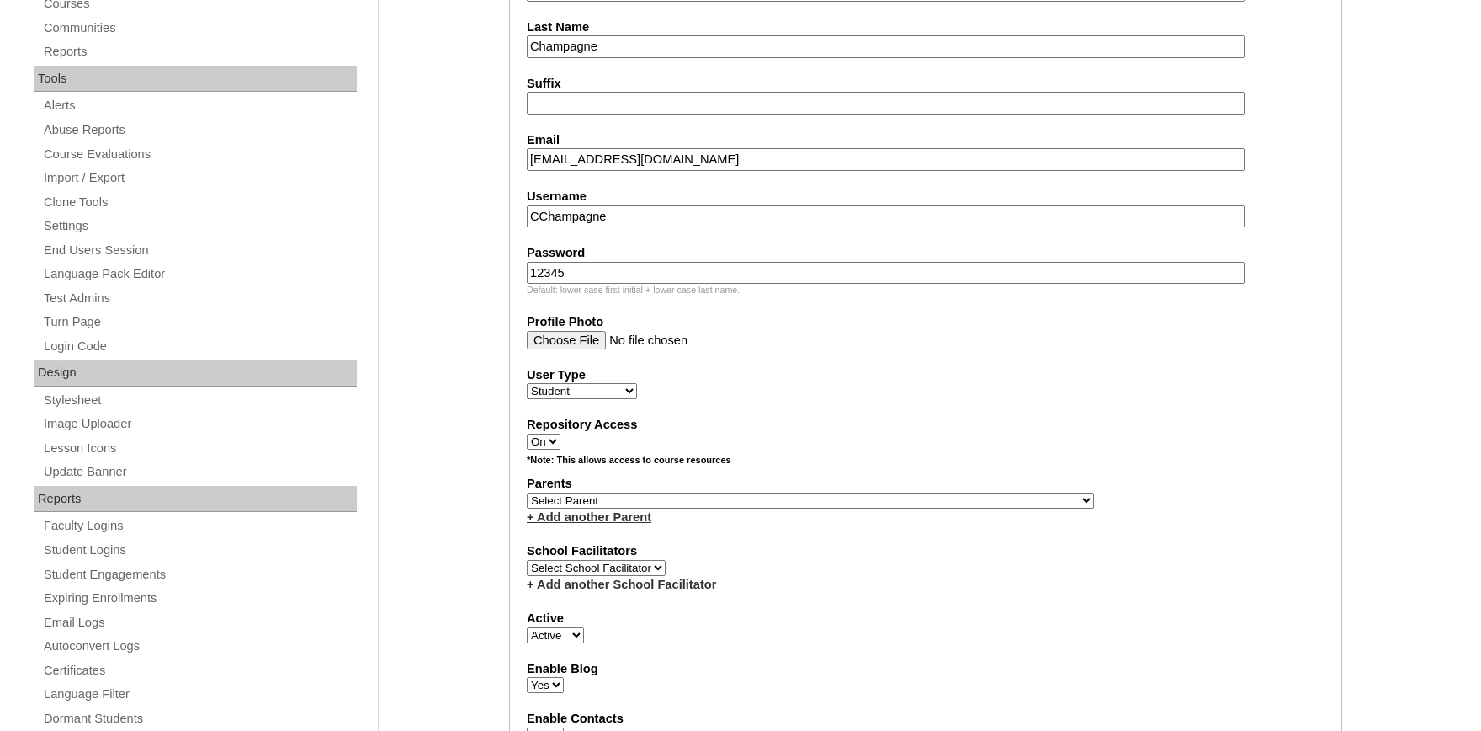
scroll to position [556, 0]
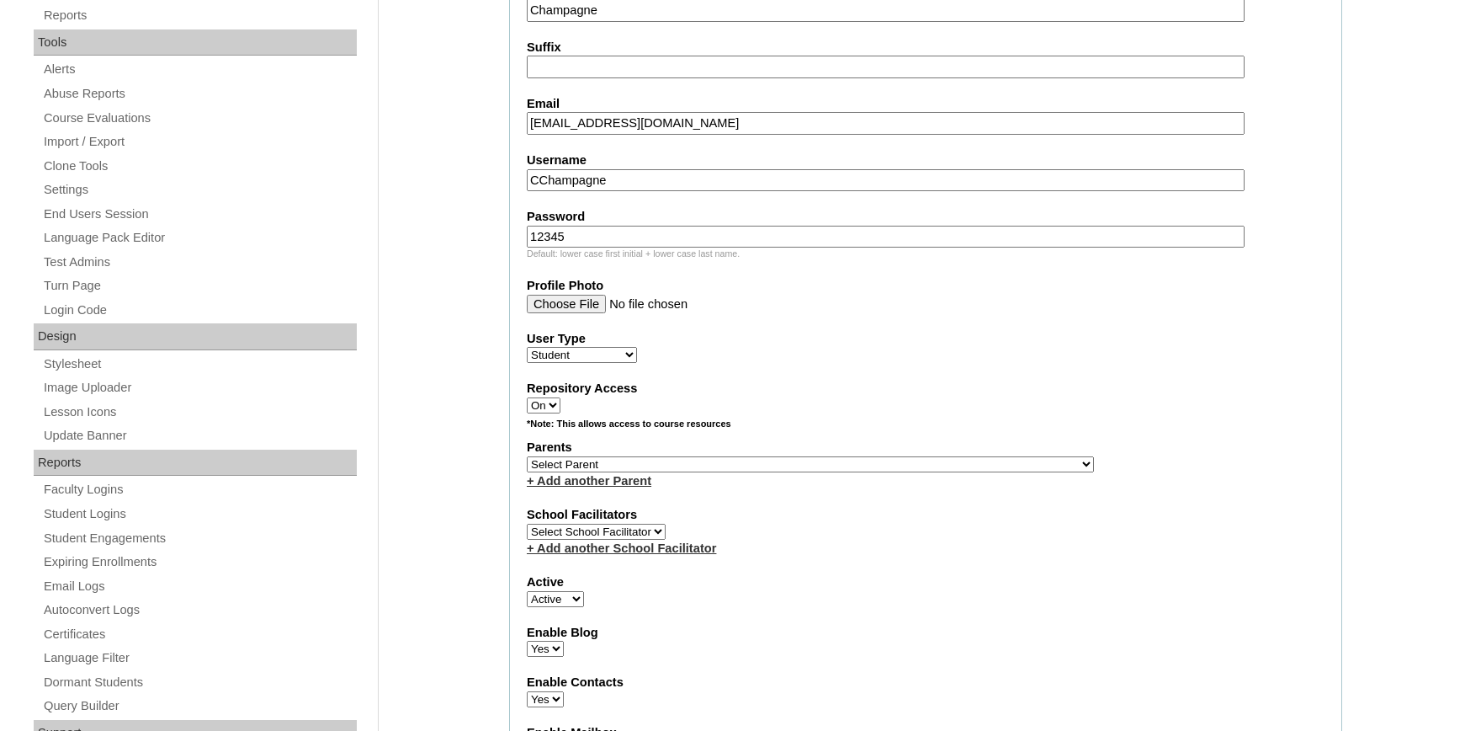
type input "12345"
select select "32855"
click option "Nixon, Jamal" at bounding box center [0, 0] width 0 height 0
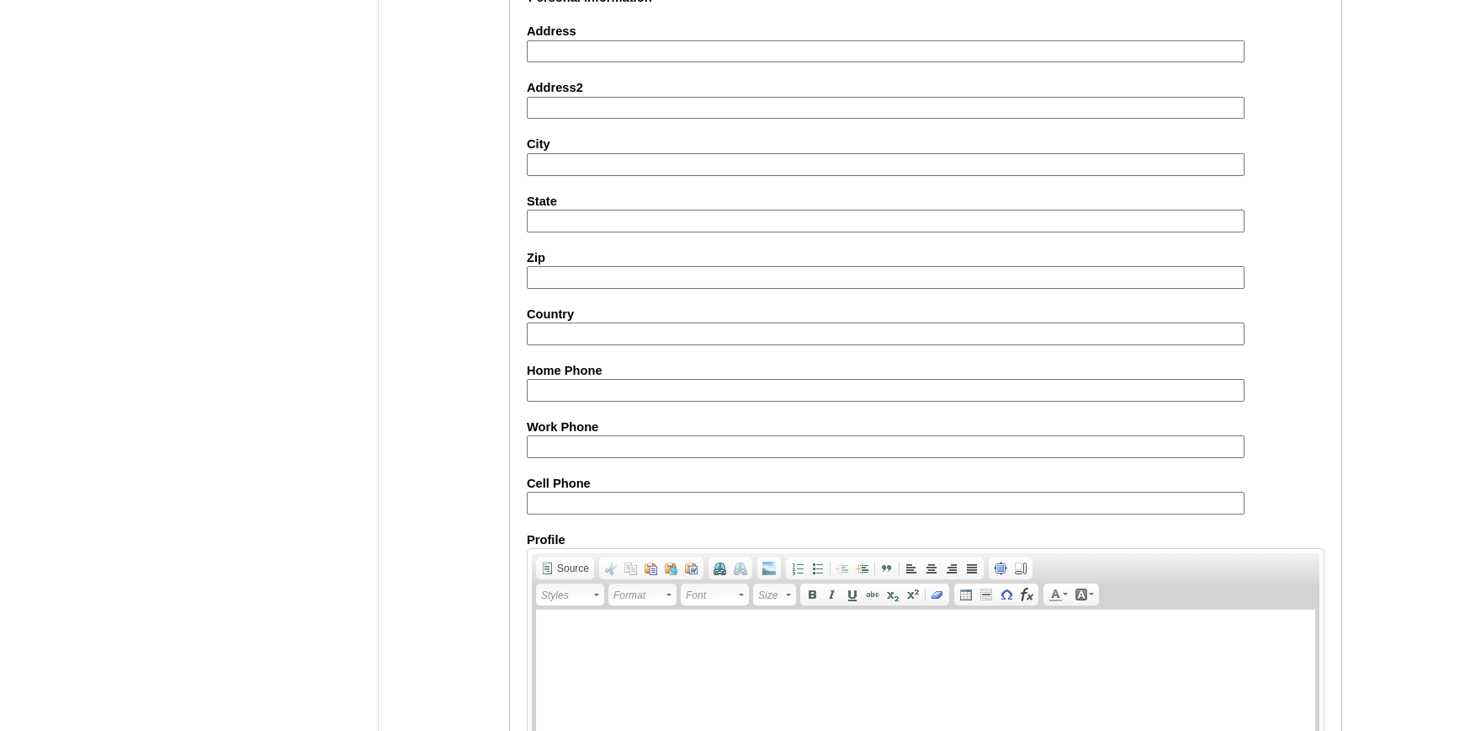
scroll to position [1849, 0]
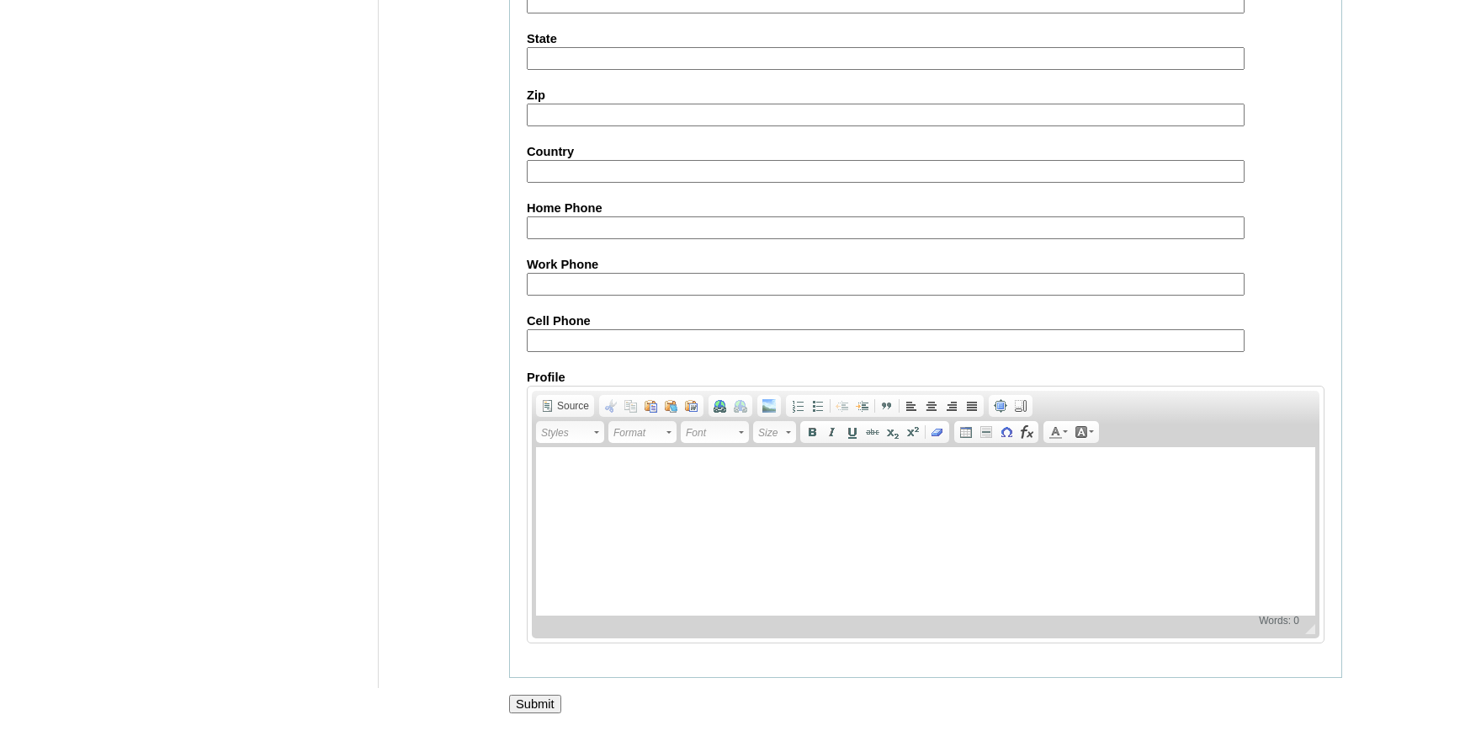
click at [540, 694] on input "Submit" at bounding box center [535, 703] width 52 height 19
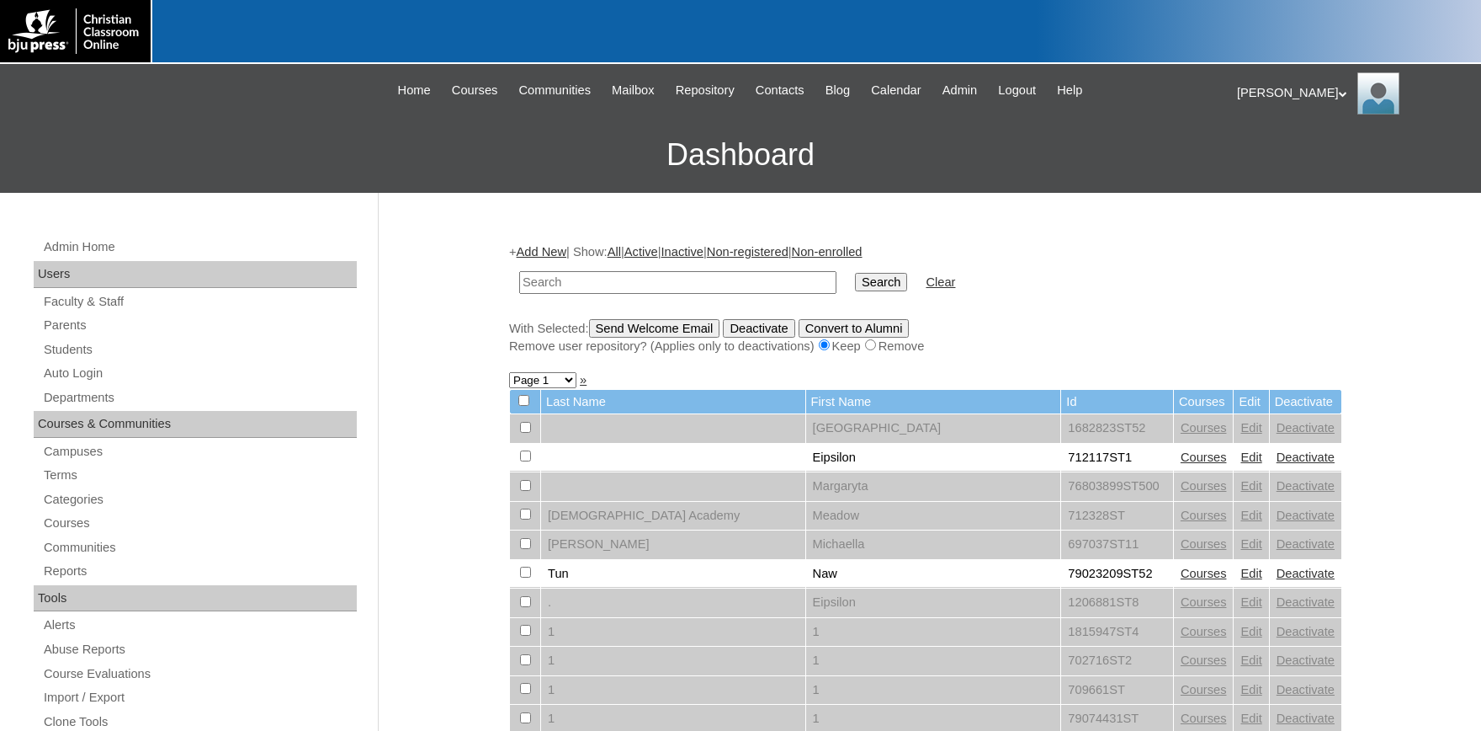
click at [652, 282] on input "text" at bounding box center [677, 282] width 317 height 23
type input "champagne"
click at [855, 273] on input "Search" at bounding box center [881, 282] width 52 height 19
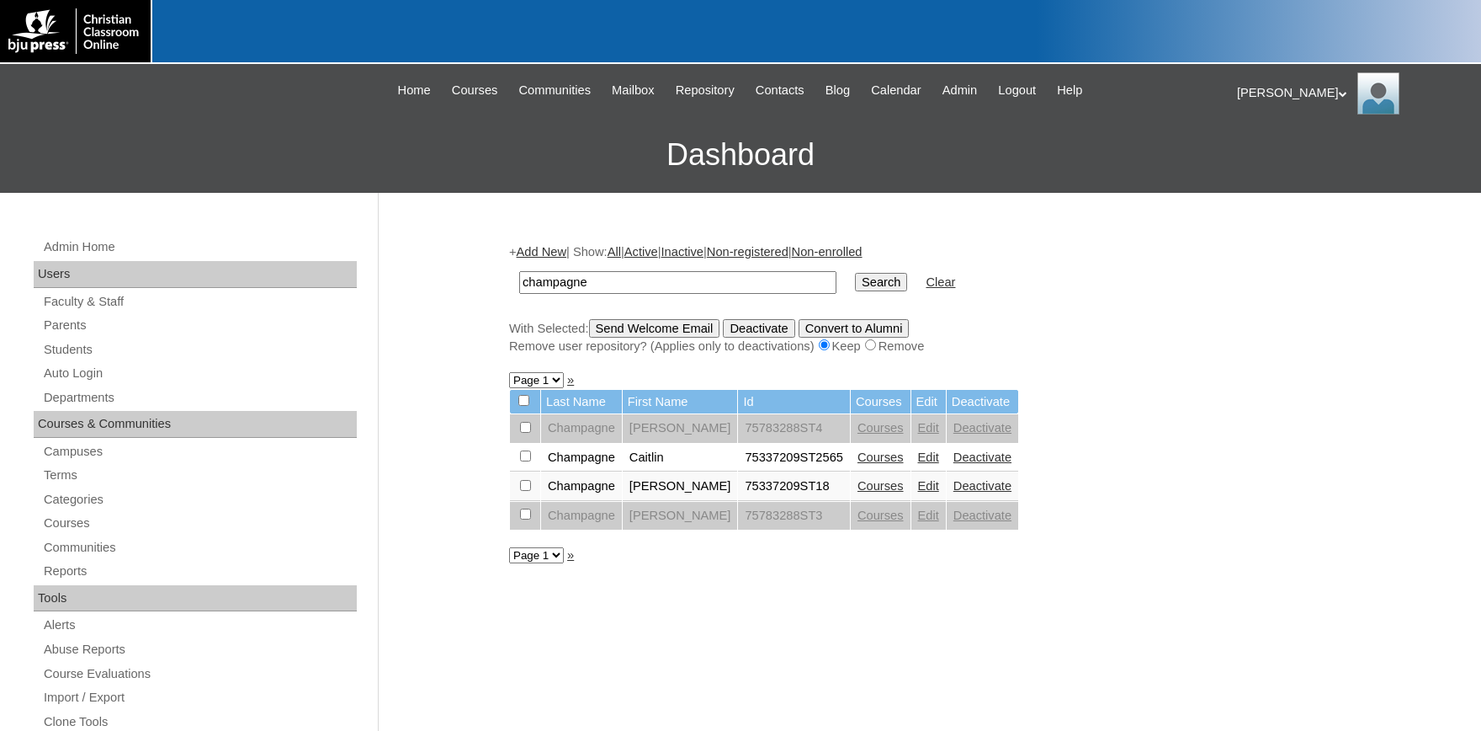
click at [858, 460] on link "Courses" at bounding box center [881, 456] width 46 height 13
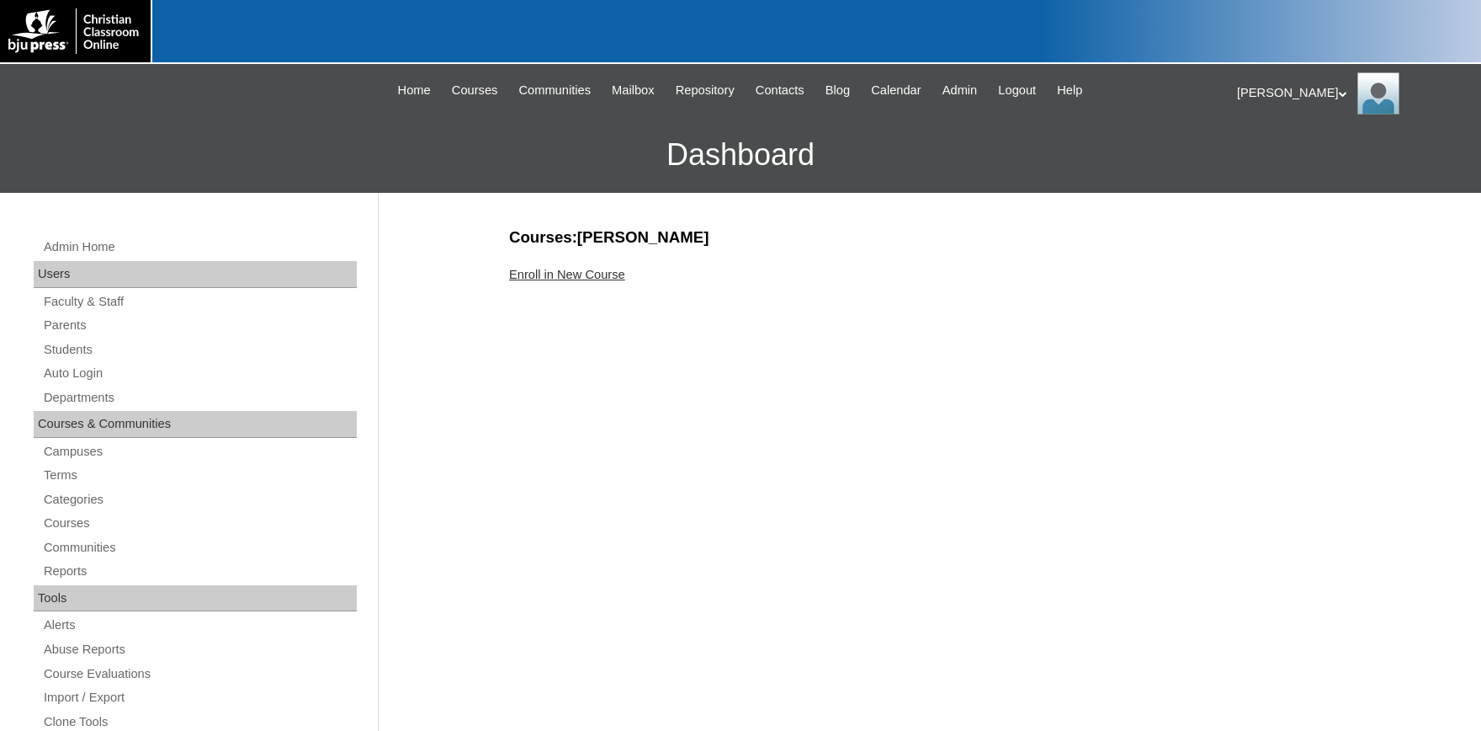
click at [614, 274] on link "Enroll in New Course" at bounding box center [567, 274] width 116 height 13
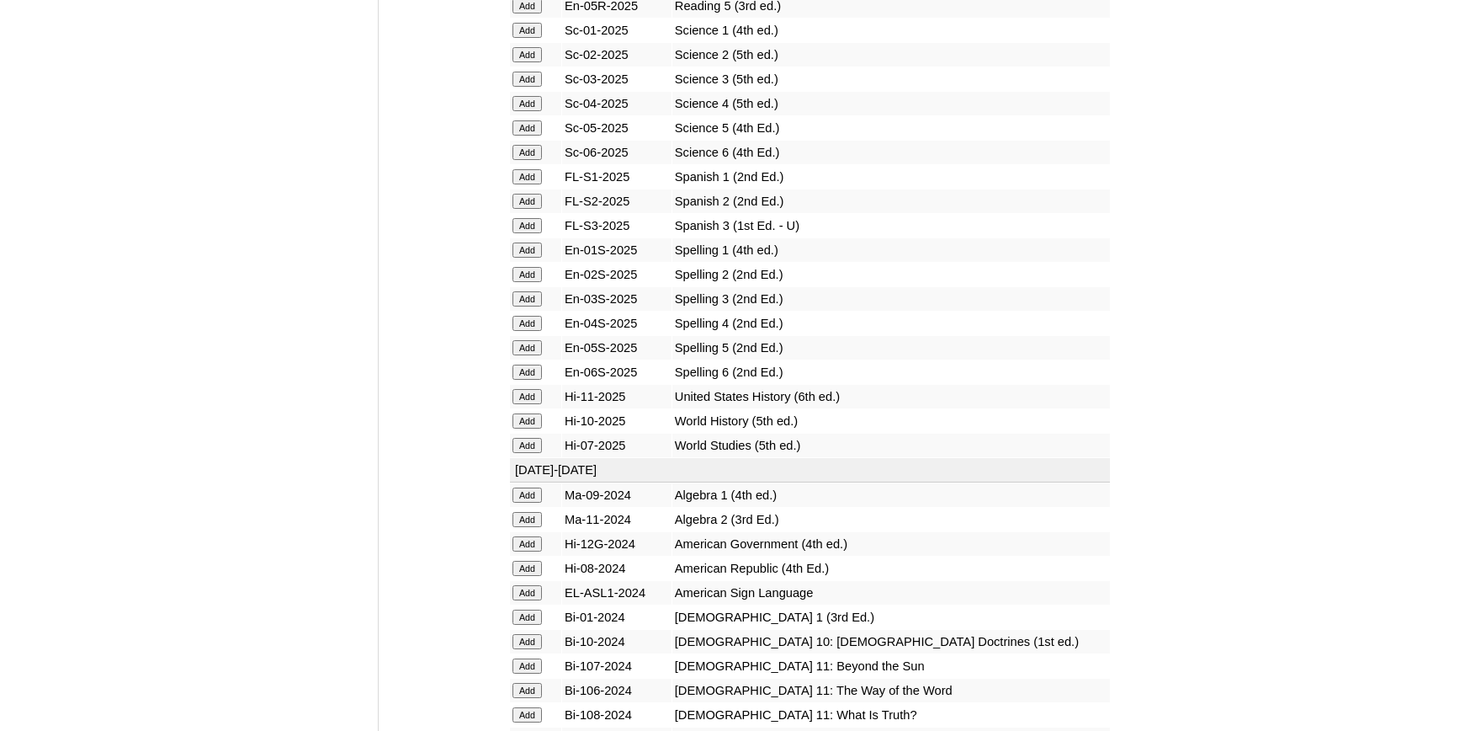
scroll to position [2130, 0]
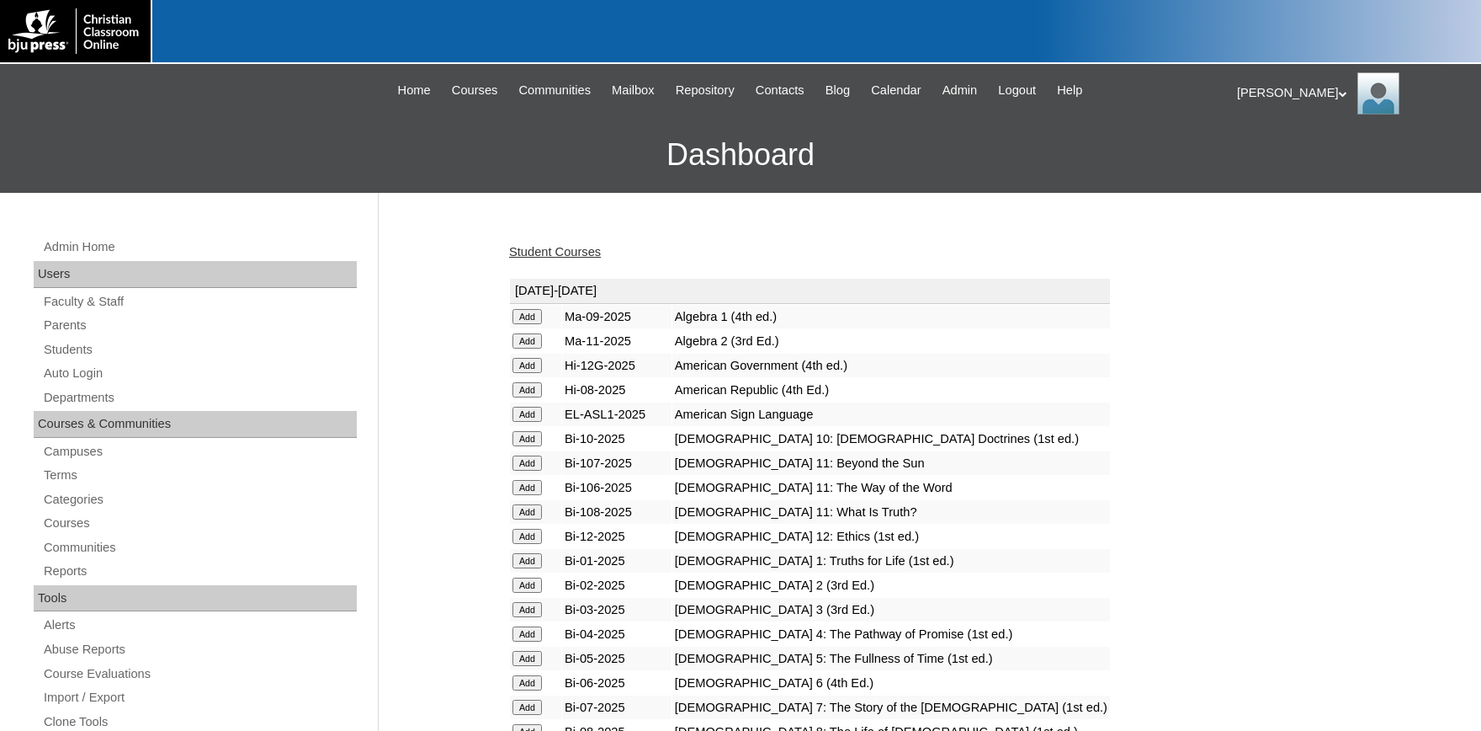
click at [66, 322] on link "Parents" at bounding box center [199, 325] width 315 height 21
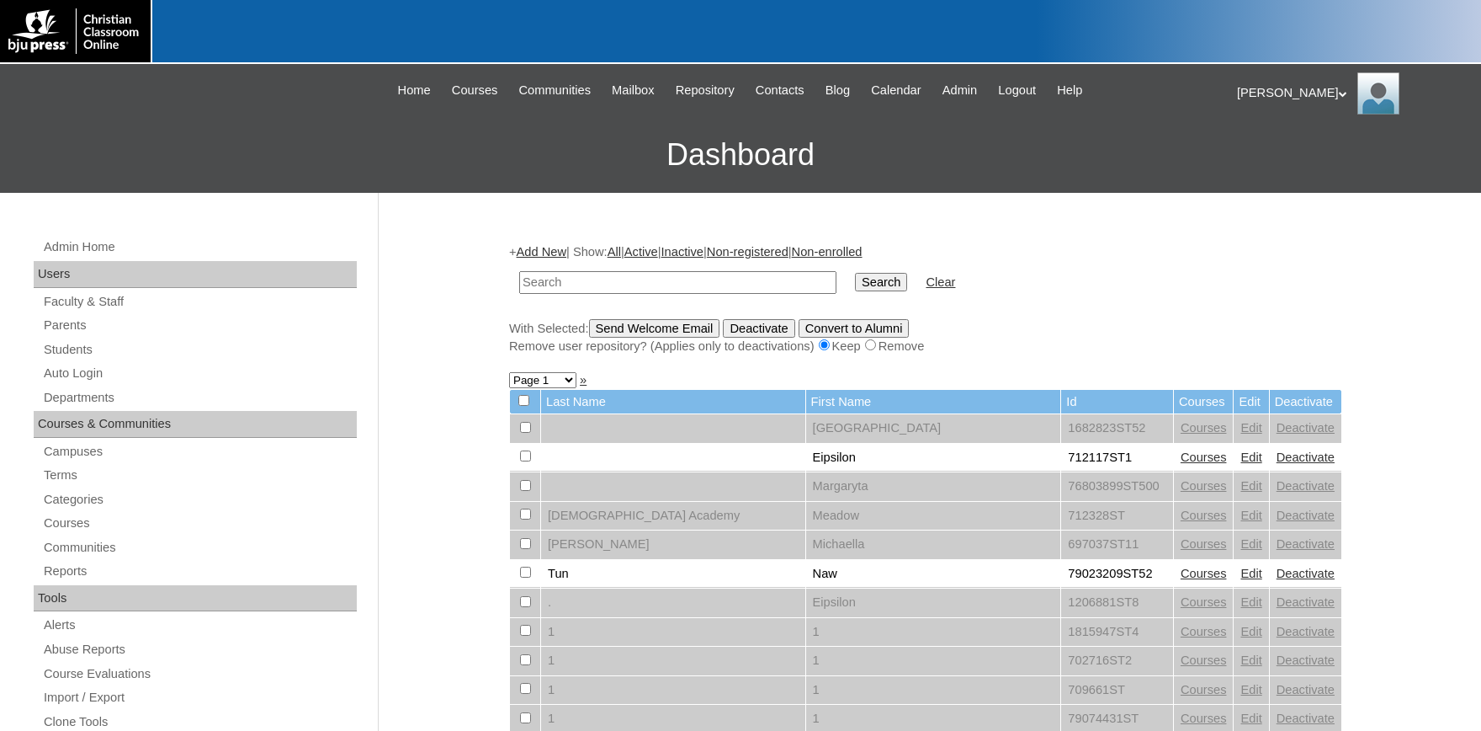
click at [578, 277] on input "text" at bounding box center [677, 282] width 317 height 23
type input "45398428"
click at [855, 273] on input "Search" at bounding box center [881, 282] width 52 height 19
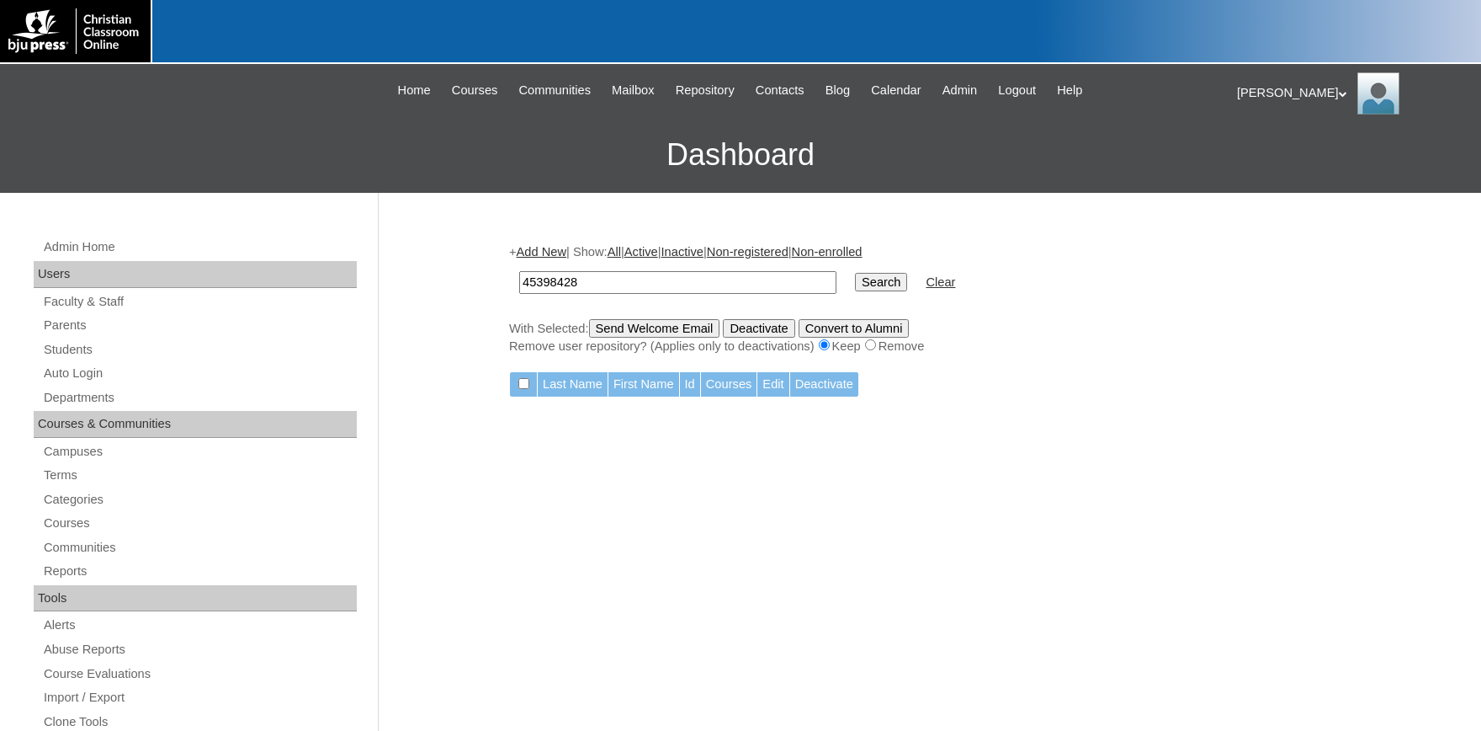
click at [611, 271] on td "45398428" at bounding box center [678, 283] width 334 height 40
drag, startPoint x: 609, startPoint y: 279, endPoint x: 390, endPoint y: 277, distance: 219.7
click at [519, 279] on input "45398428" at bounding box center [677, 282] width 317 height 23
drag, startPoint x: 463, startPoint y: 279, endPoint x: 357, endPoint y: 279, distance: 106.1
click at [519, 279] on input "45398428" at bounding box center [677, 282] width 317 height 23
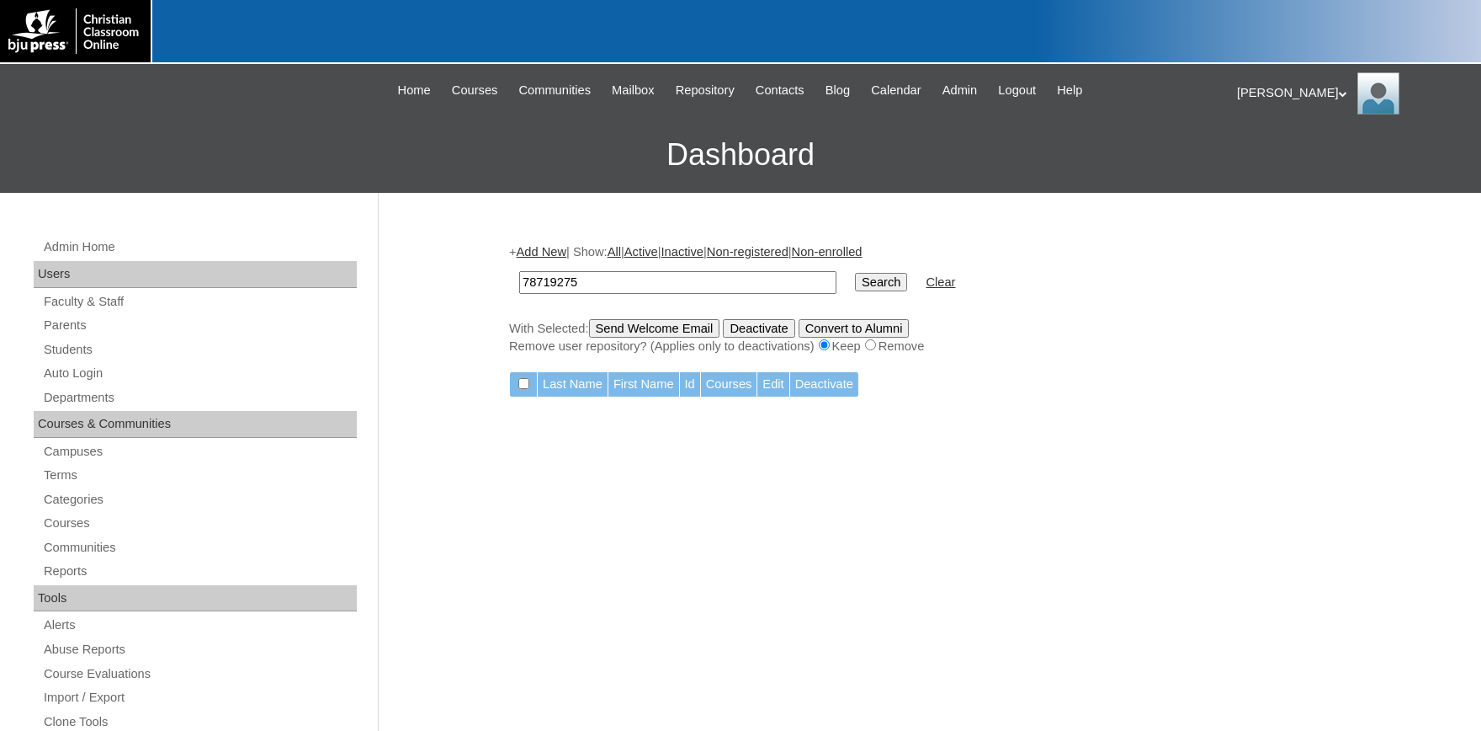
type input "78719275"
click at [855, 273] on input "Search" at bounding box center [881, 282] width 52 height 19
